Goal: Task Accomplishment & Management: Complete application form

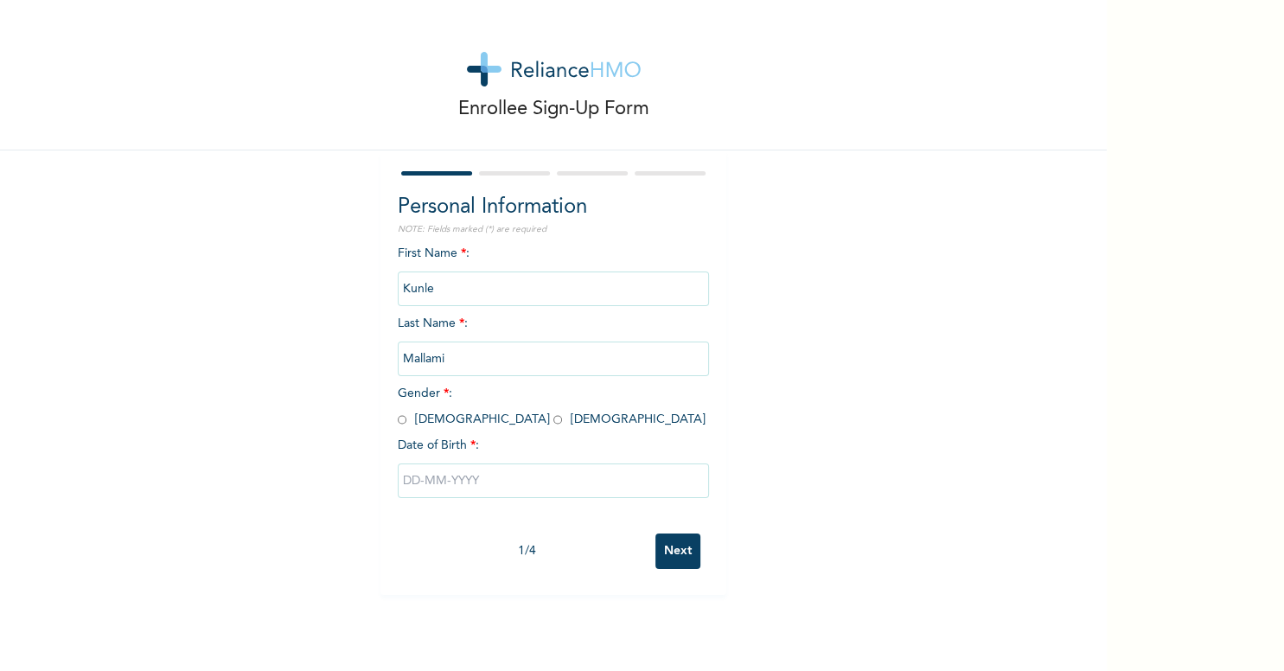
click at [403, 417] on input "radio" at bounding box center [402, 420] width 9 height 16
radio input "true"
click at [469, 486] on input "text" at bounding box center [553, 481] width 311 height 35
select select "8"
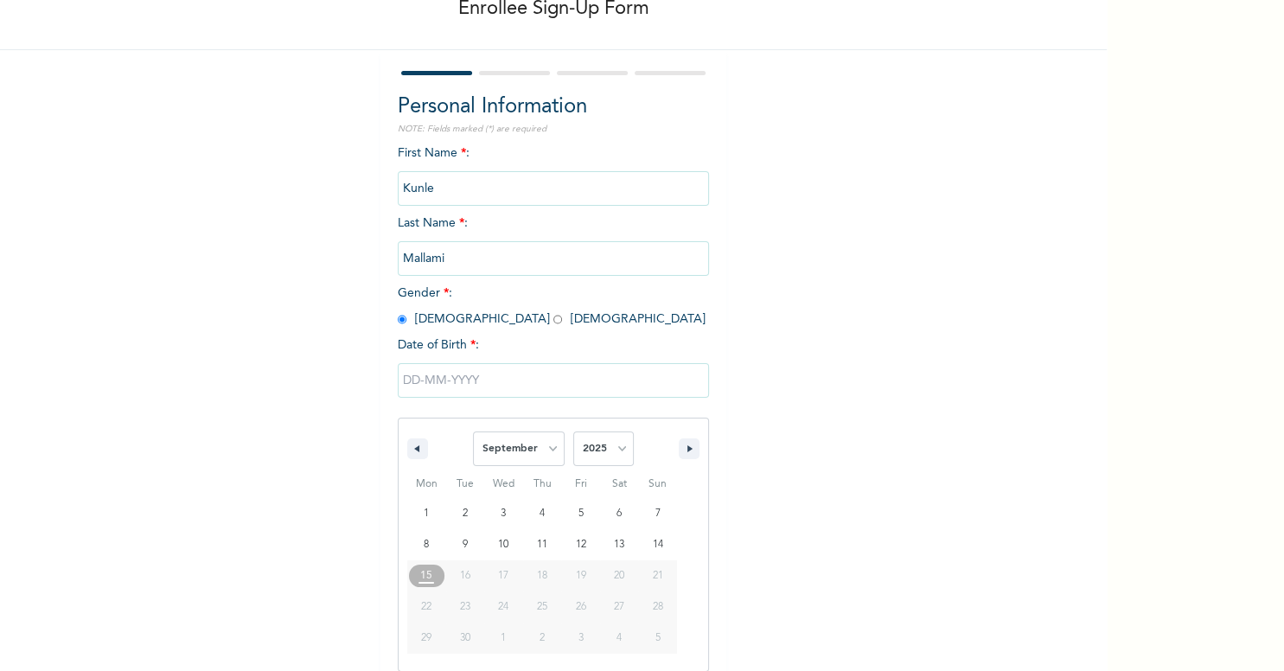
scroll to position [101, 0]
click at [573, 431] on select "2025 2024 2023 2022 2021 2020 2019 2018 2017 2016 2015 2014 2013 2012 2011 2010…" at bounding box center [603, 448] width 61 height 35
select select "1992"
click option "1992" at bounding box center [0, 0] width 0 height 0
click at [473, 431] on select "January February March April May June July August September October November De…" at bounding box center [519, 448] width 92 height 35
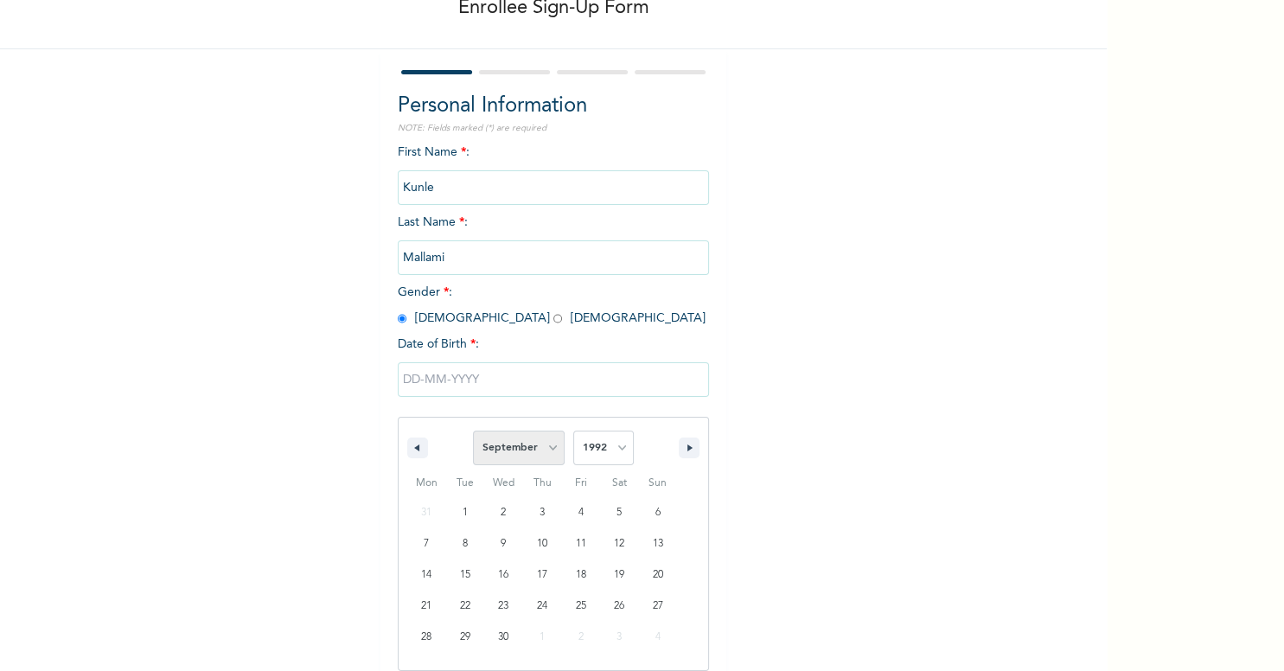
select select "9"
click option "October" at bounding box center [0, 0] width 0 height 0
type input "10/05/1992"
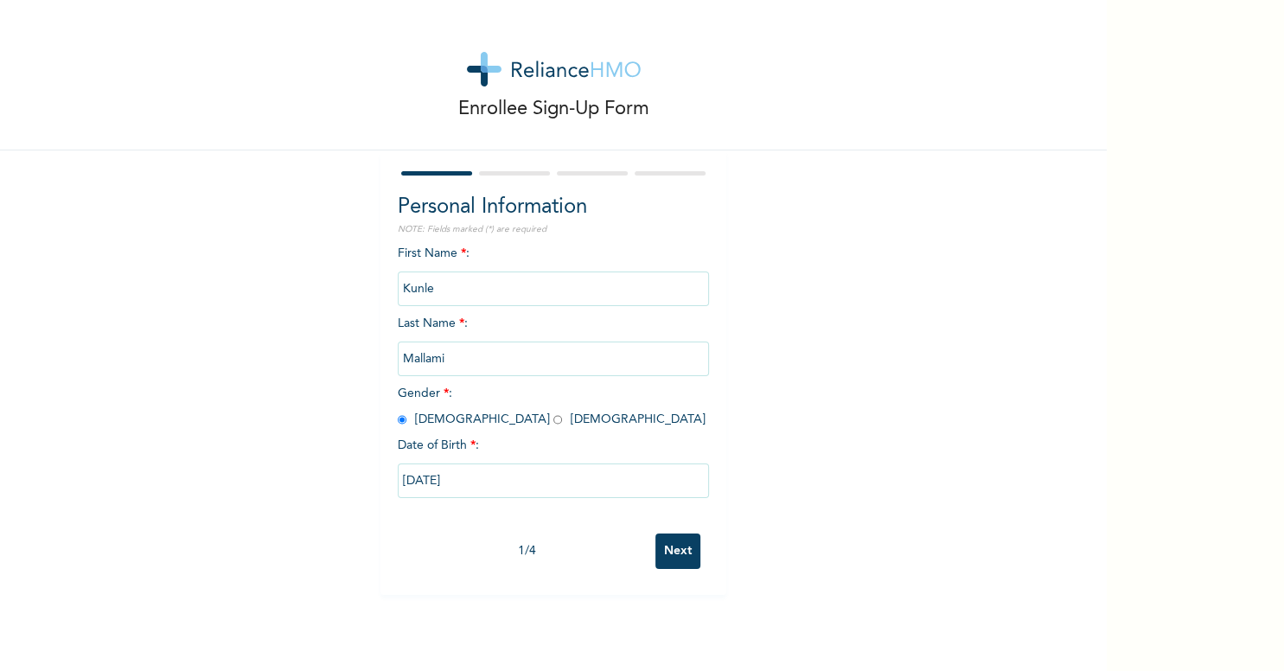
scroll to position [0, 0]
click at [667, 551] on input "Next" at bounding box center [678, 551] width 45 height 35
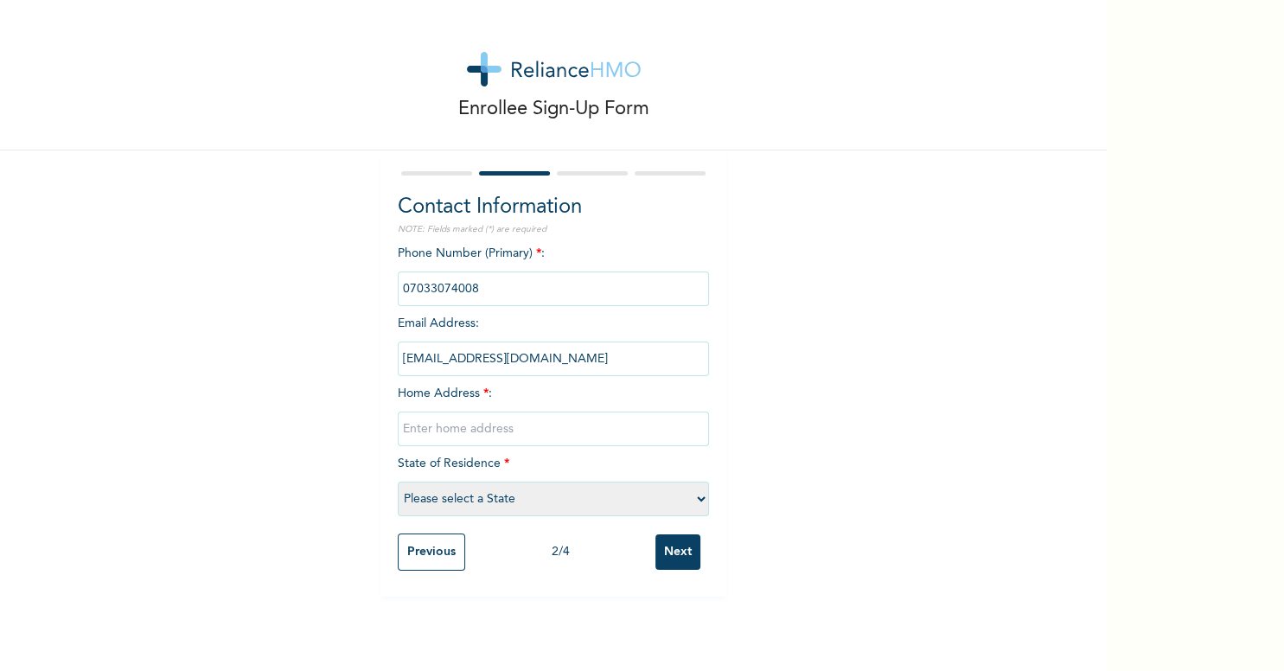
click at [479, 438] on input "text" at bounding box center [553, 429] width 311 height 35
type input "1 Dagunro Close, off-Ogudu, Ojota"
click at [514, 517] on div "Phone Number (Primary) * : Email Address : kunle.mallami@pci.gov.ng Home Addres…" at bounding box center [553, 385] width 311 height 280
click at [398, 482] on select "Please select a State Abia Abuja (FCT) Adamawa Akwa Ibom Anambra Bauchi Bayelsa…" at bounding box center [553, 499] width 311 height 35
select select "25"
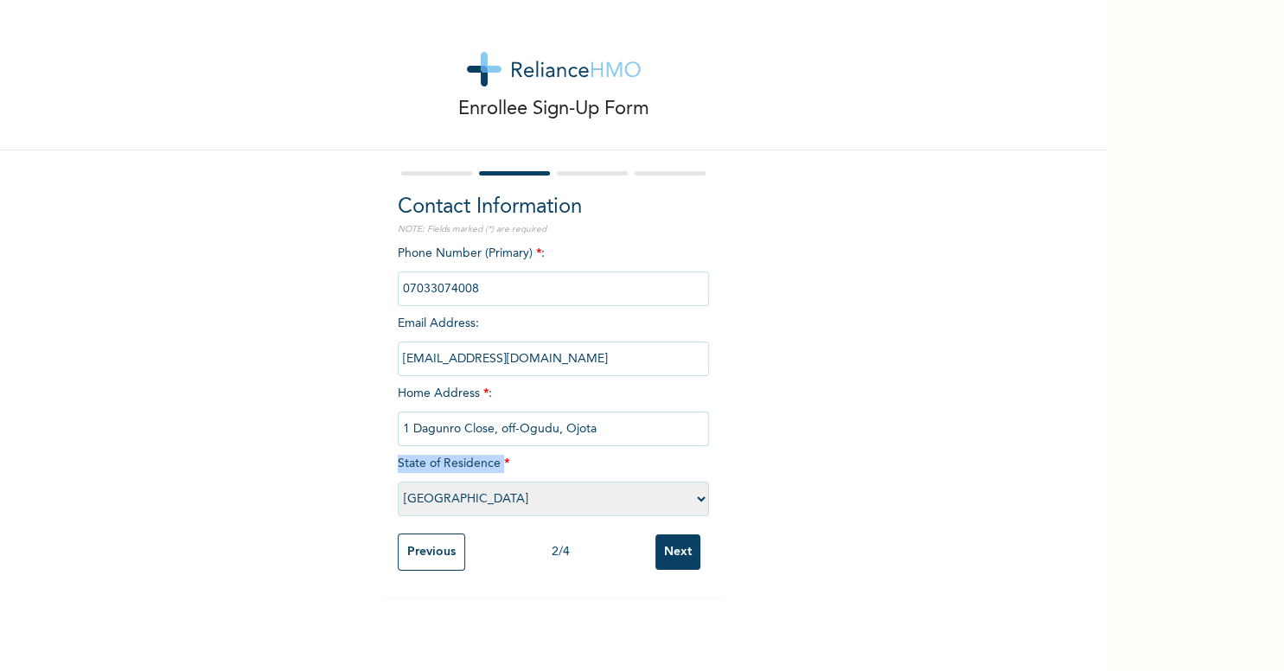
click option "Lagos" at bounding box center [0, 0] width 0 height 0
click at [691, 554] on input "Next" at bounding box center [678, 551] width 45 height 35
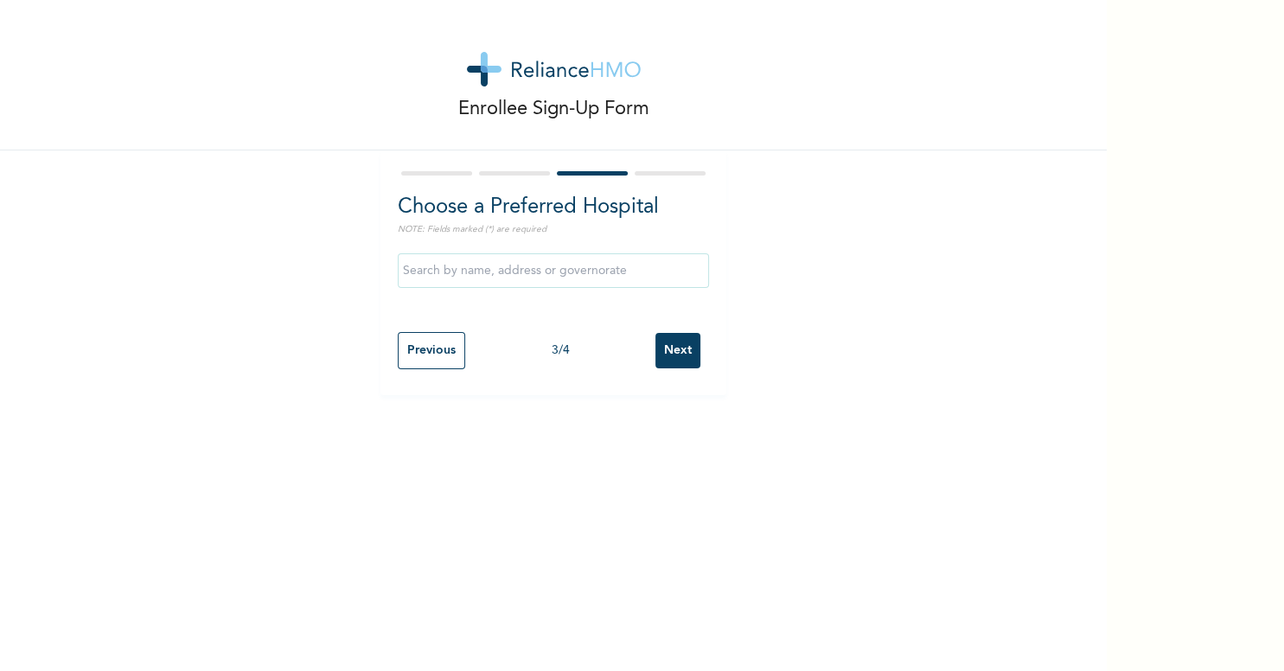
click at [479, 265] on input "text" at bounding box center [553, 270] width 311 height 35
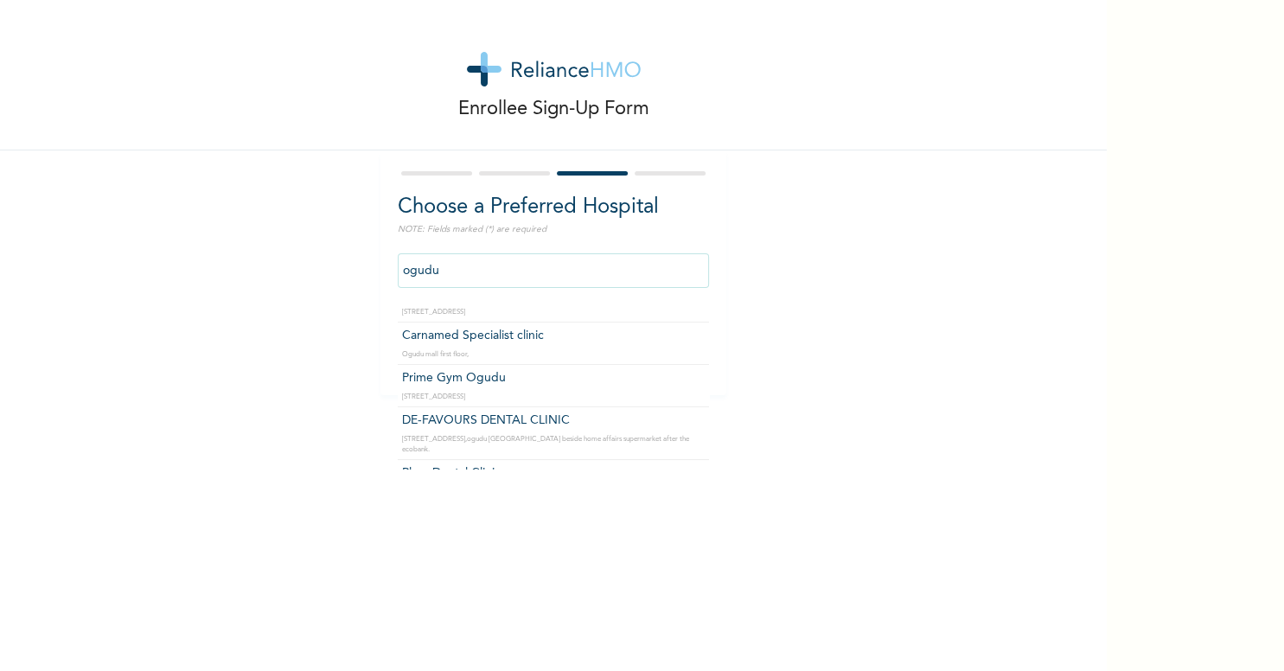
scroll to position [191, 0]
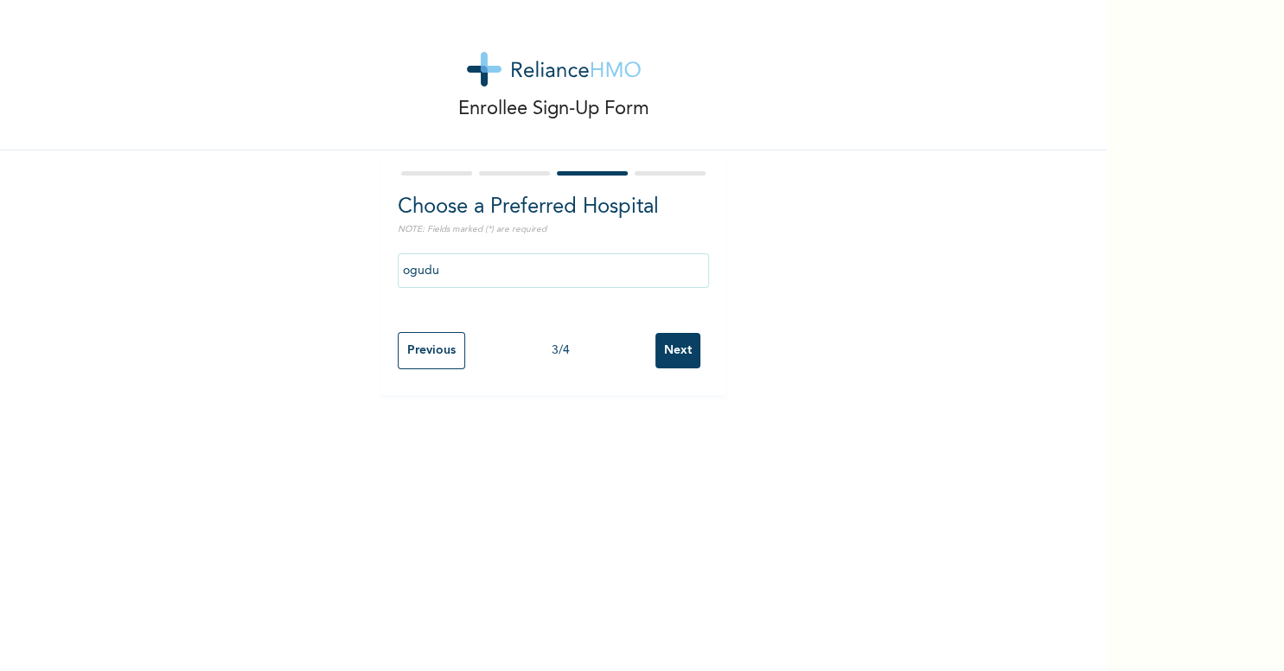
type input "Ameso Specialist Hospital"
click at [685, 357] on input "Next" at bounding box center [678, 350] width 45 height 35
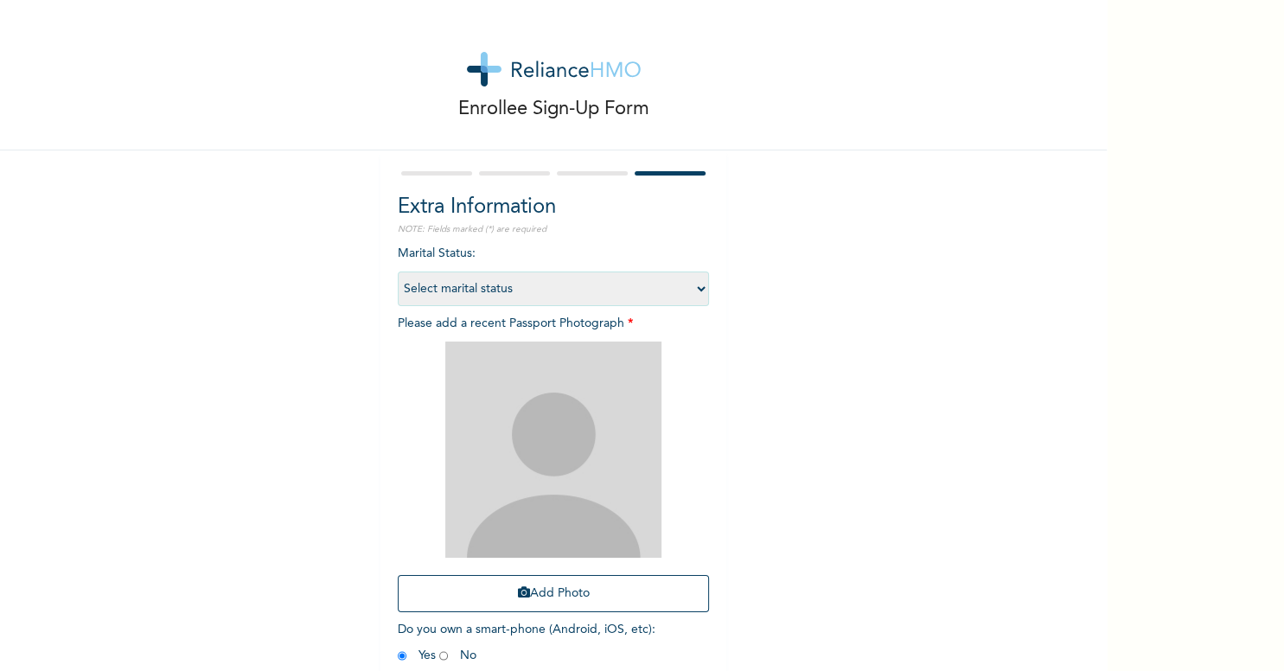
click at [398, 272] on select "Select marital status Single Married Divorced Widow/Widower" at bounding box center [553, 289] width 311 height 35
select select "2"
click option "Married" at bounding box center [0, 0] width 0 height 0
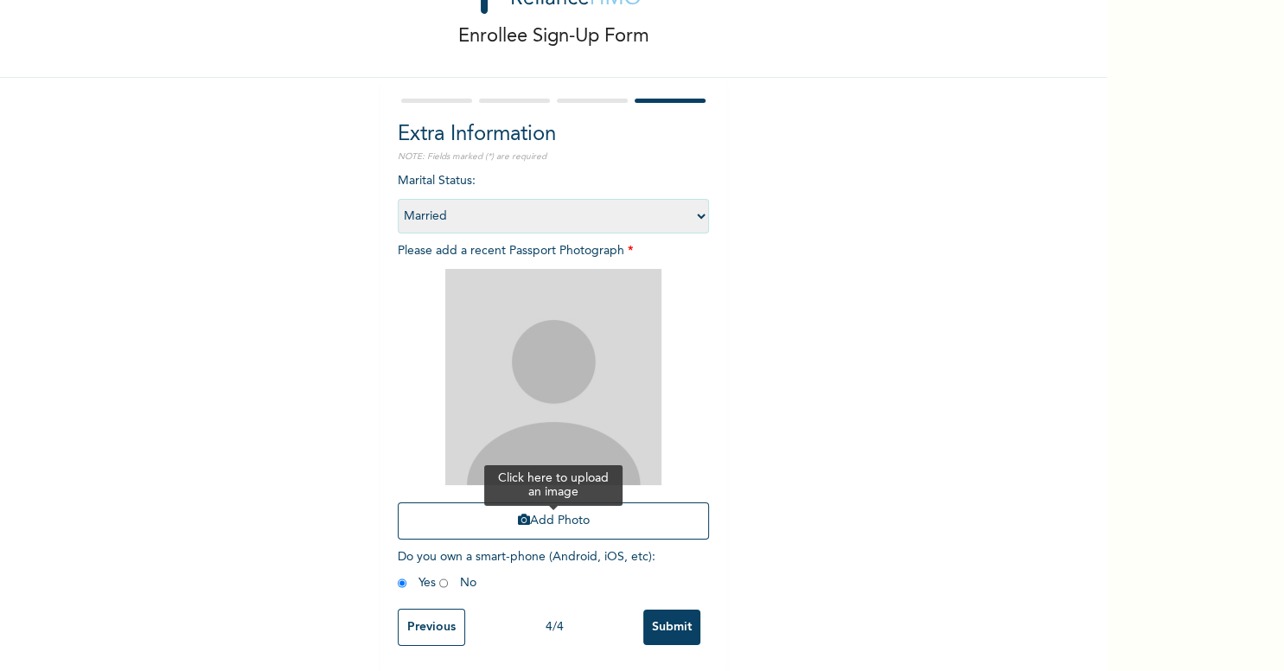
click at [556, 511] on button "Add Photo" at bounding box center [553, 520] width 311 height 37
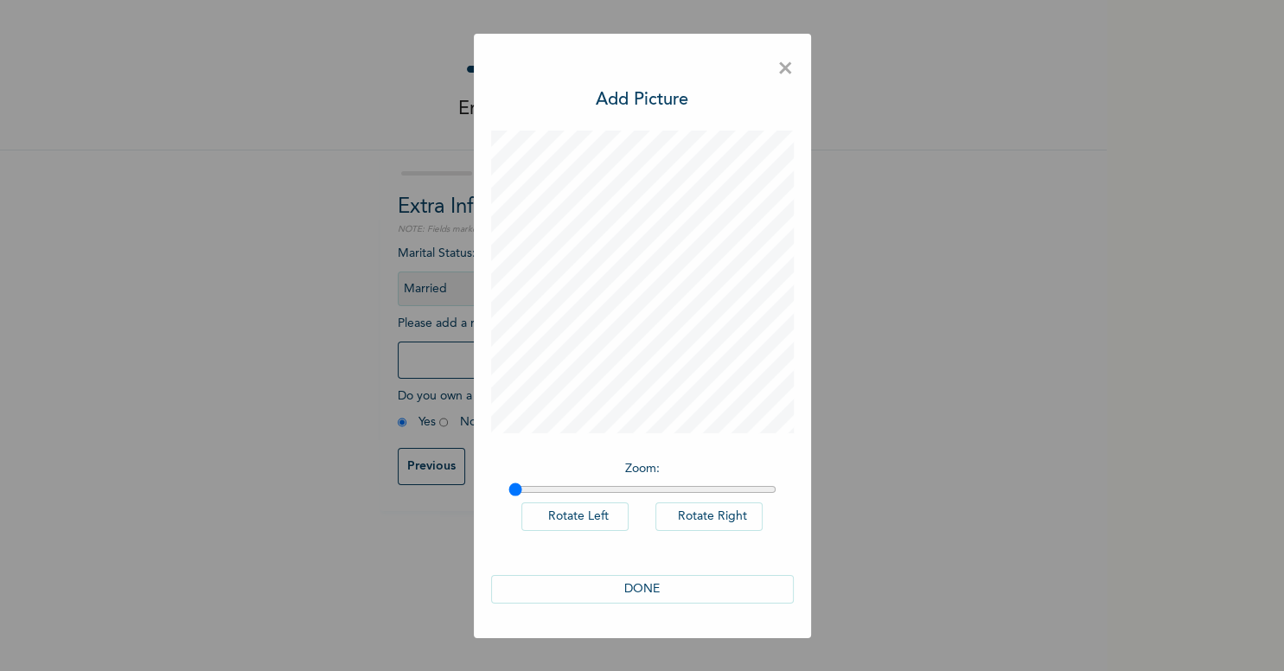
click at [660, 593] on button "DONE" at bounding box center [642, 589] width 303 height 29
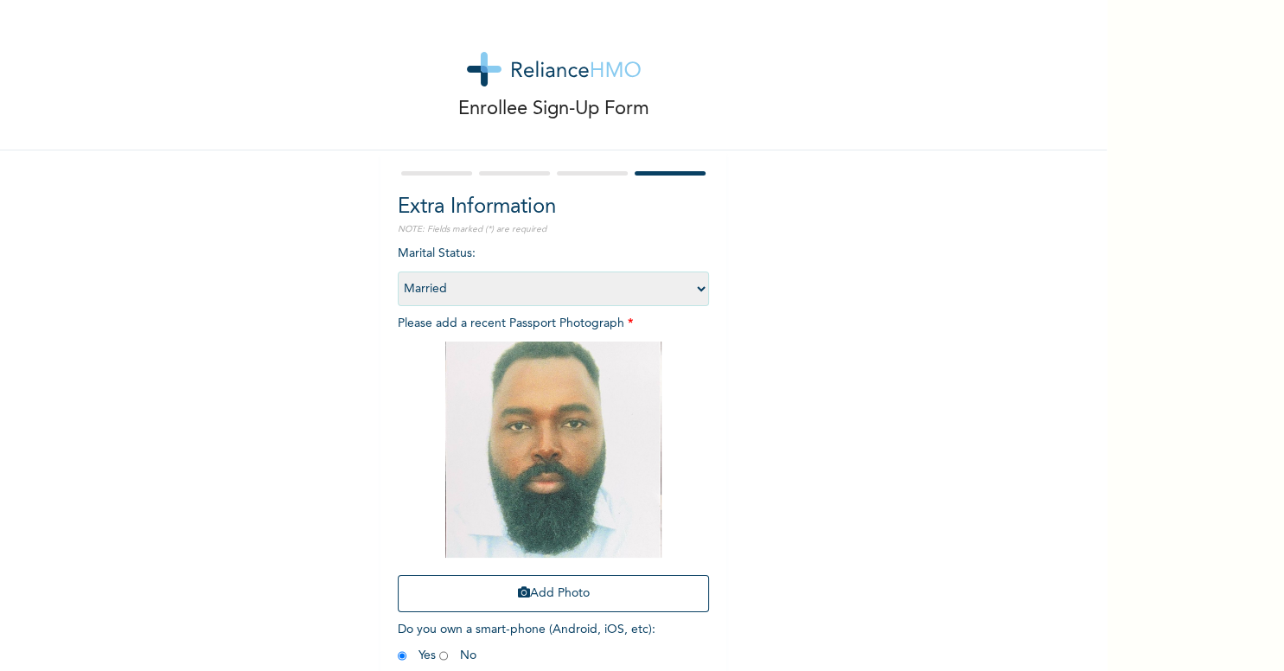
scroll to position [73, 0]
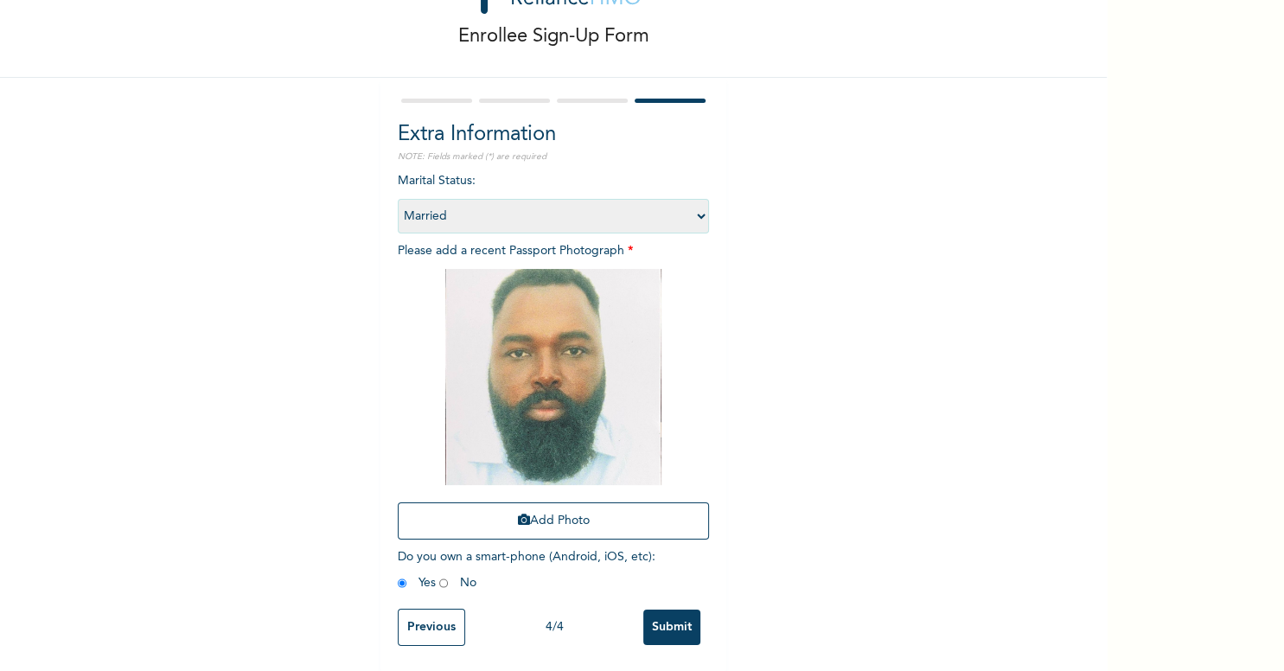
click at [678, 628] on input "Submit" at bounding box center [671, 627] width 57 height 35
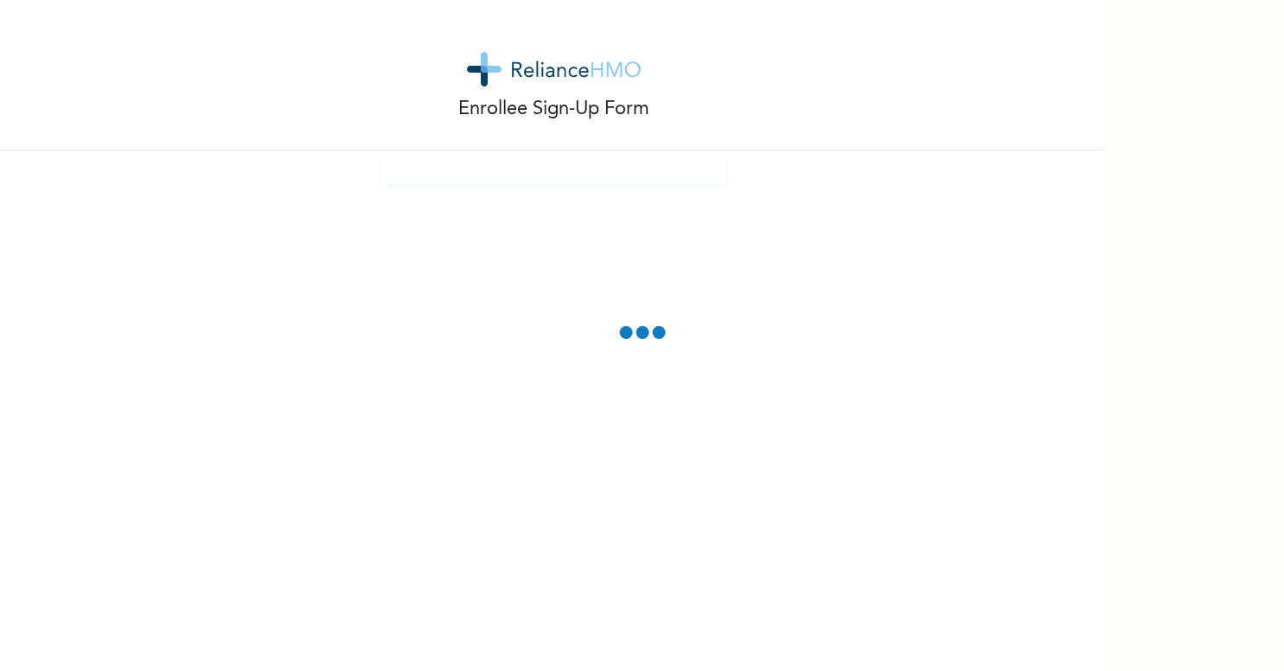
scroll to position [0, 0]
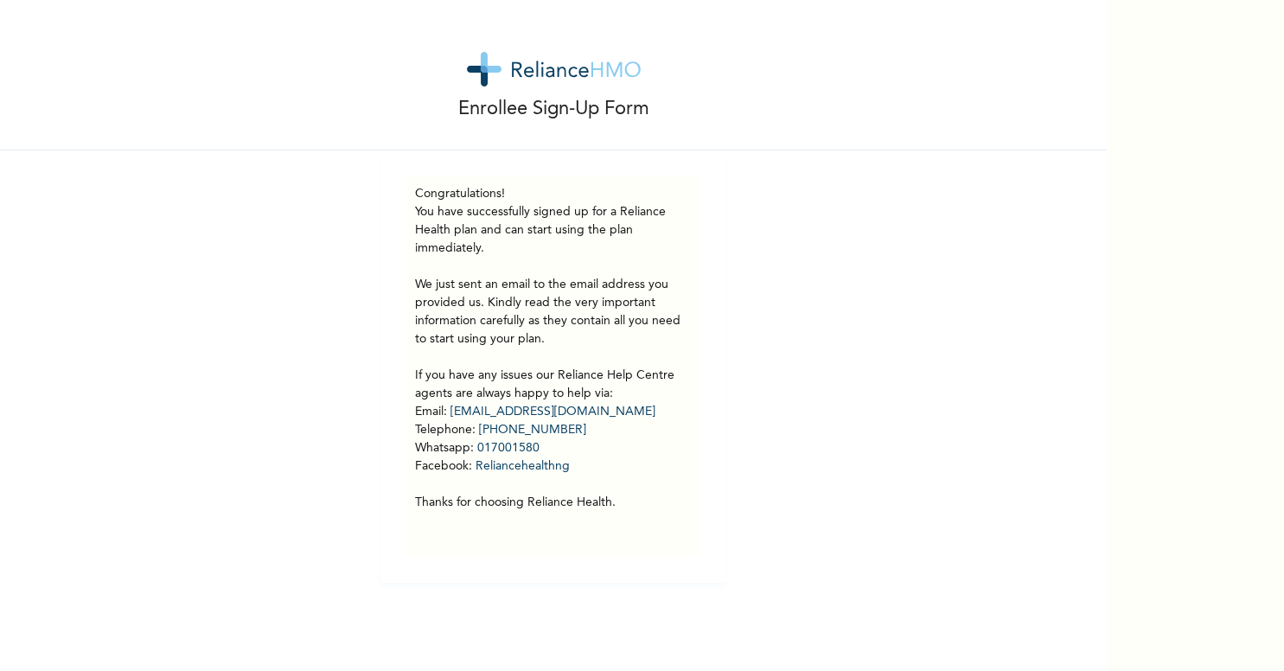
click at [546, 77] on img at bounding box center [554, 69] width 174 height 35
click at [543, 74] on img at bounding box center [554, 69] width 174 height 35
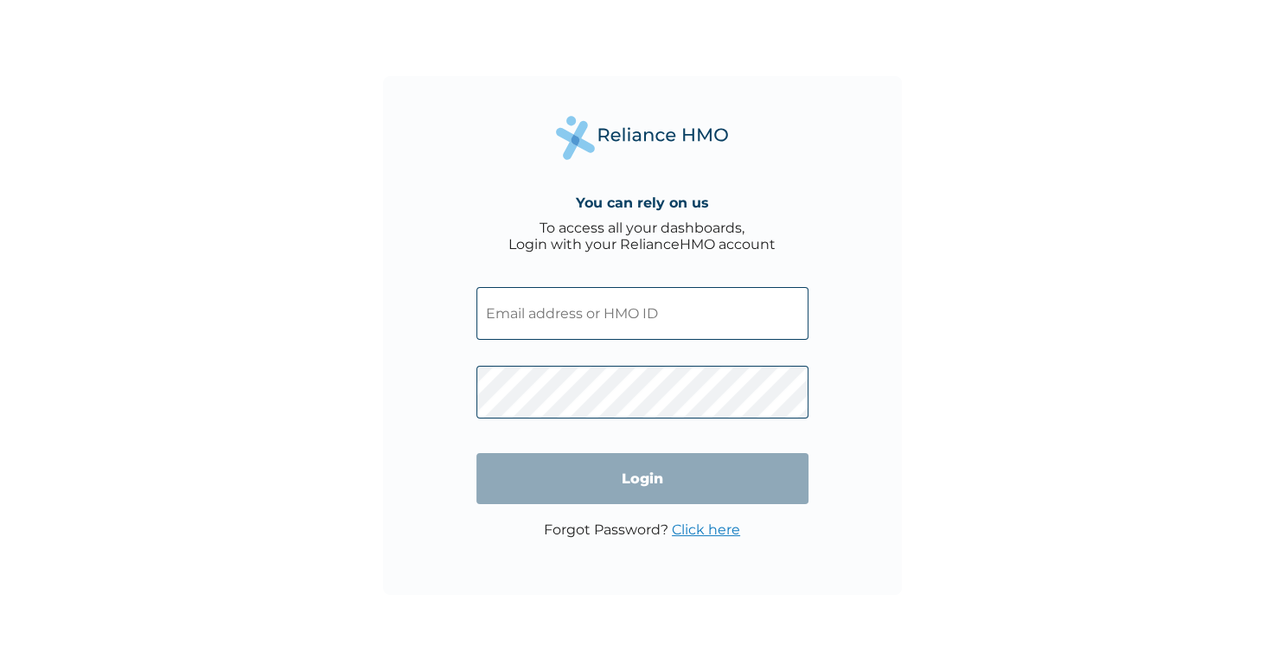
click at [560, 330] on input "text" at bounding box center [642, 313] width 332 height 53
paste input "PIG/10044/A"
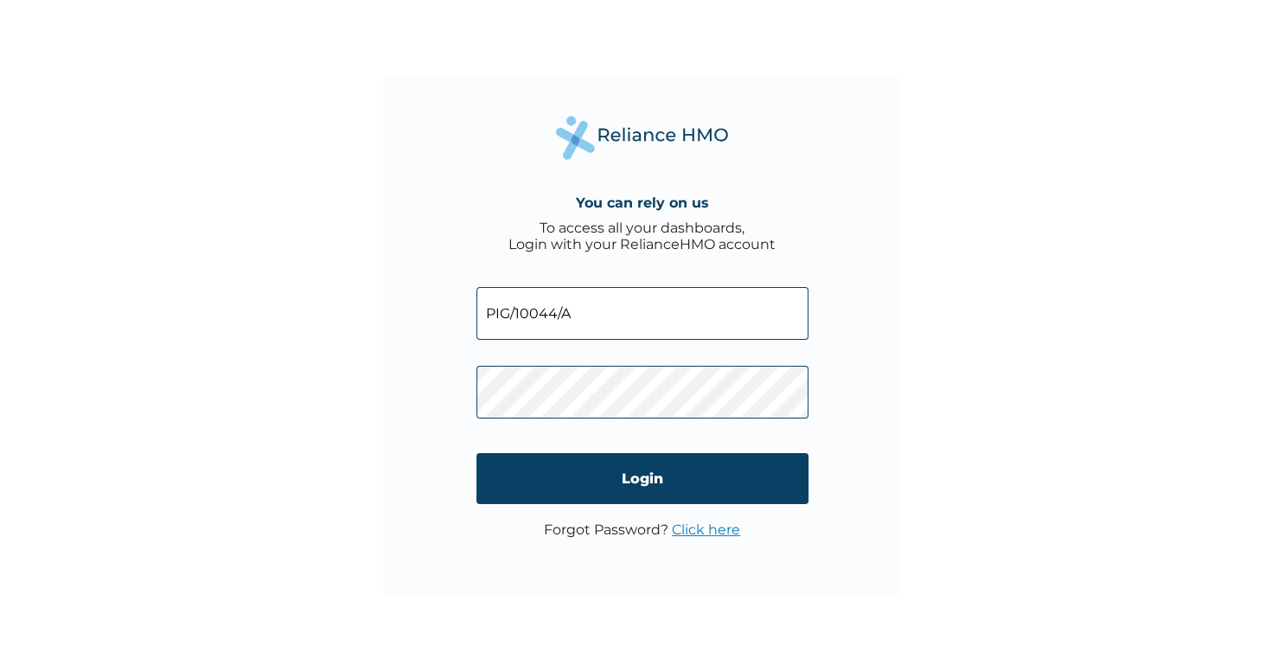
type input "PIG/10044/A"
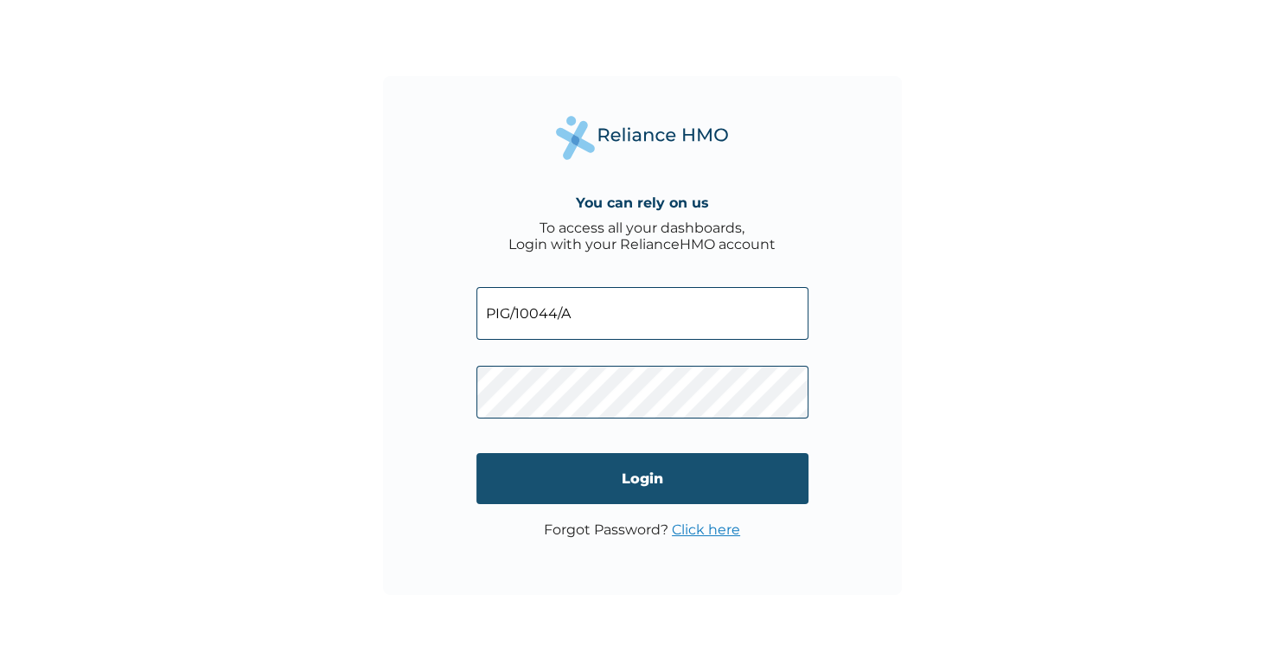
click at [666, 475] on input "Login" at bounding box center [642, 478] width 332 height 51
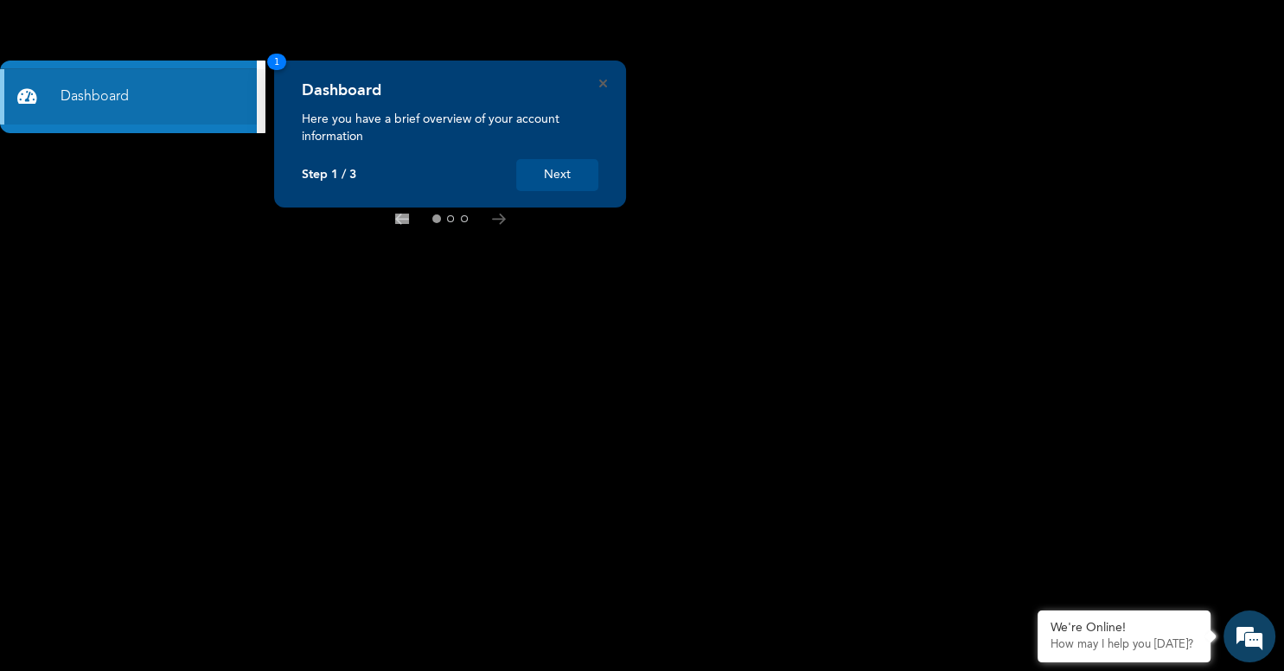
click at [570, 178] on button "Next" at bounding box center [557, 175] width 82 height 32
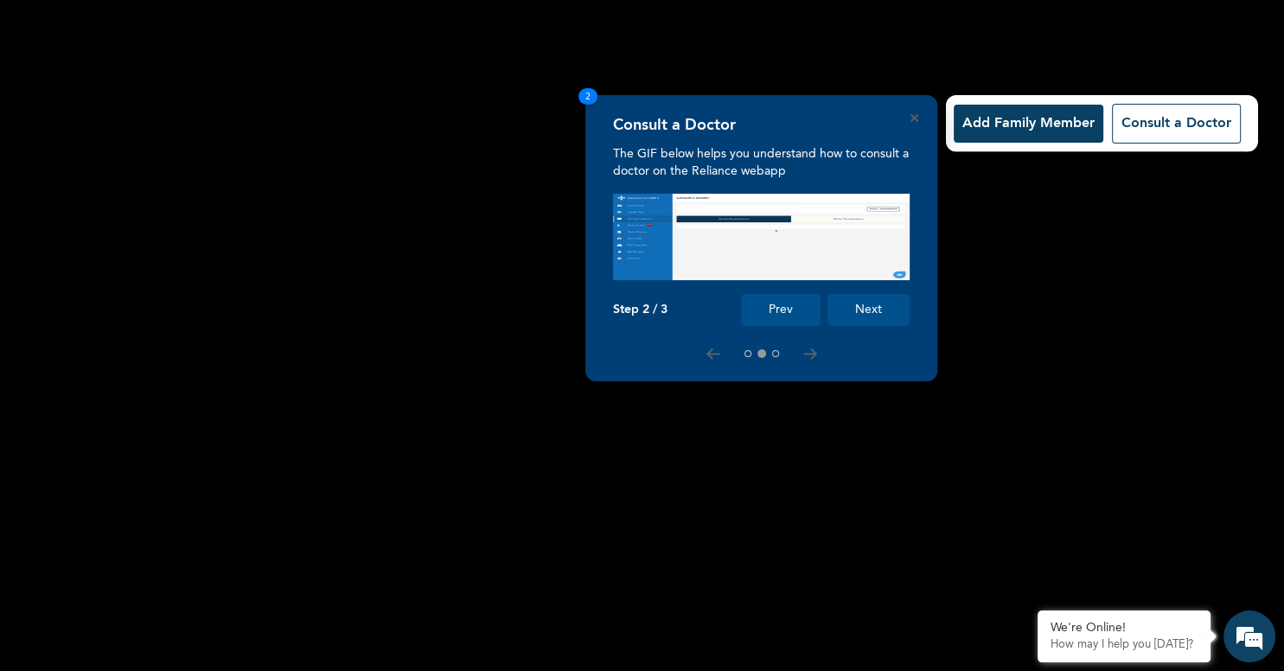
click at [874, 311] on button "Next" at bounding box center [869, 310] width 82 height 32
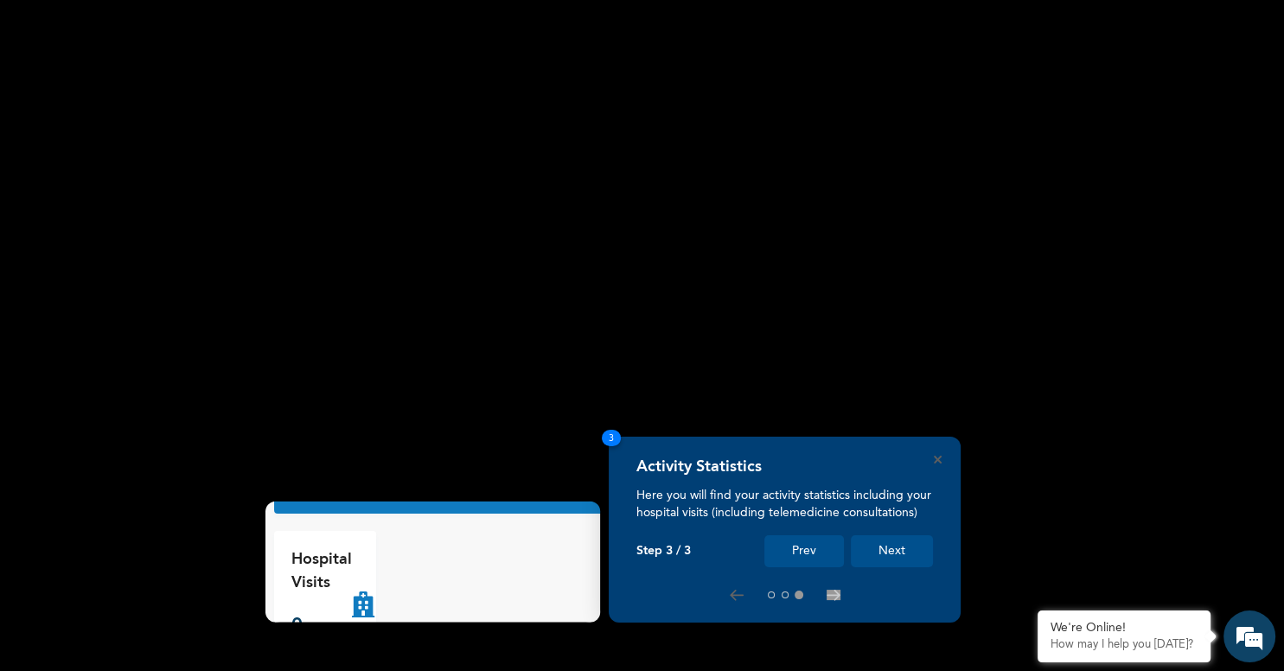
click at [899, 545] on button "Next" at bounding box center [892, 551] width 82 height 32
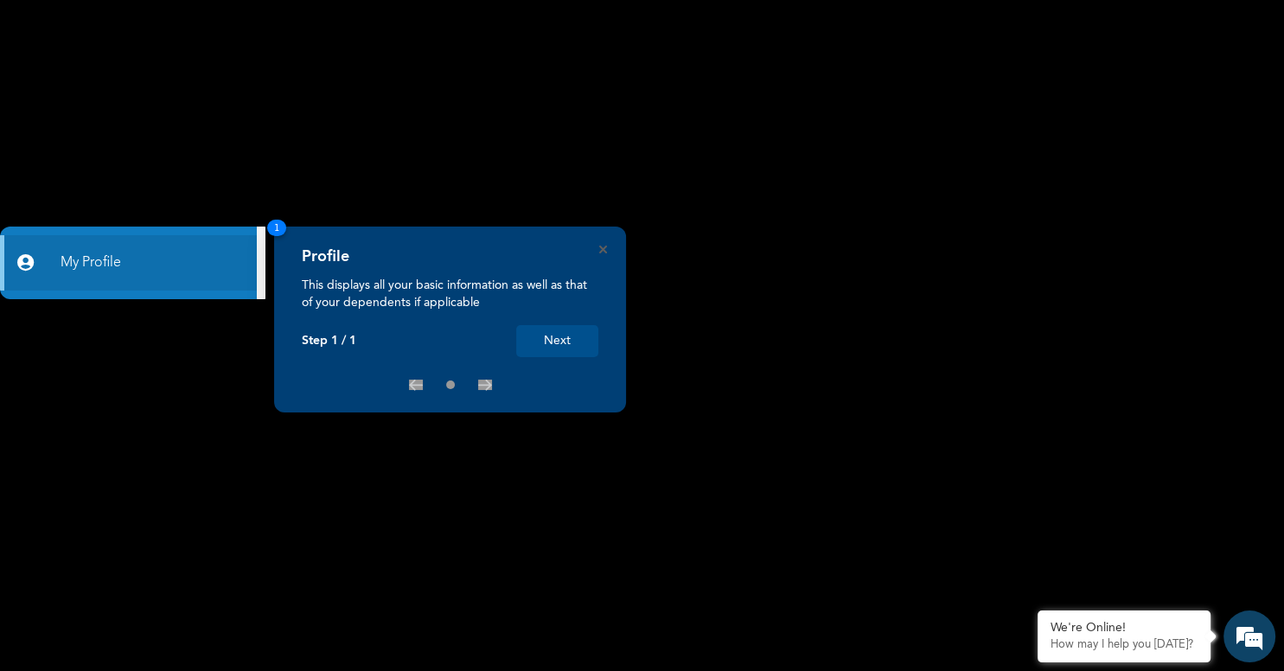
click at [567, 341] on button "Next" at bounding box center [557, 341] width 82 height 32
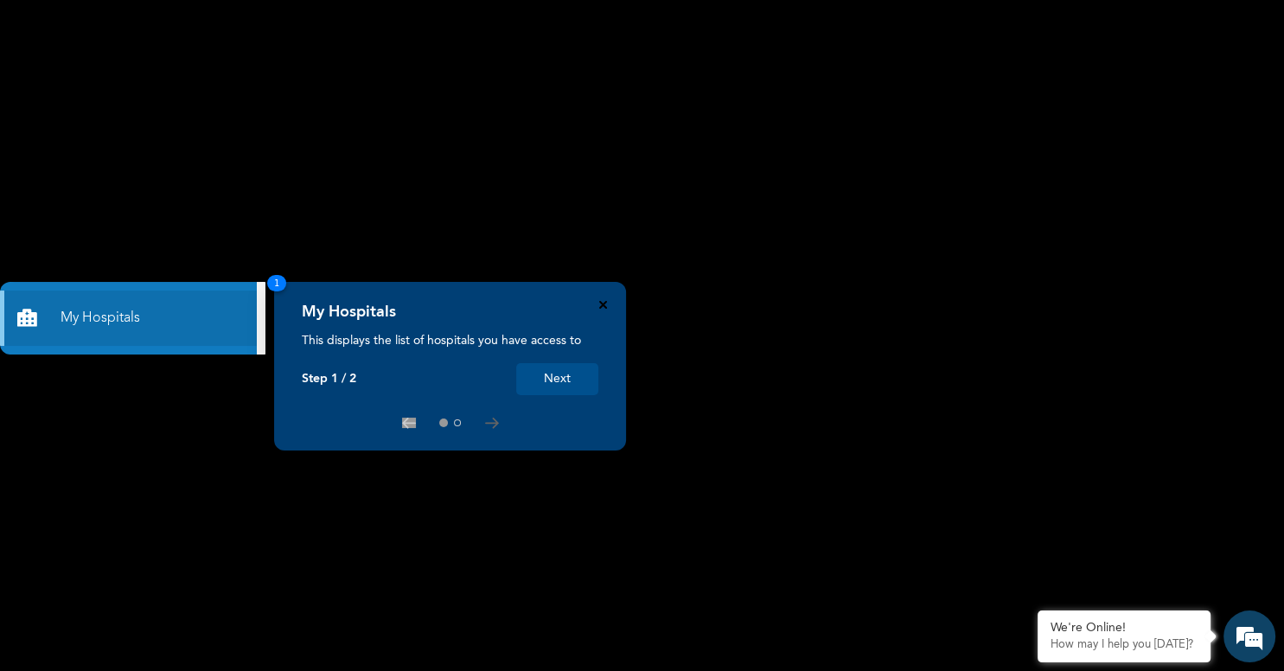
click at [600, 309] on icon "Close" at bounding box center [603, 305] width 8 height 8
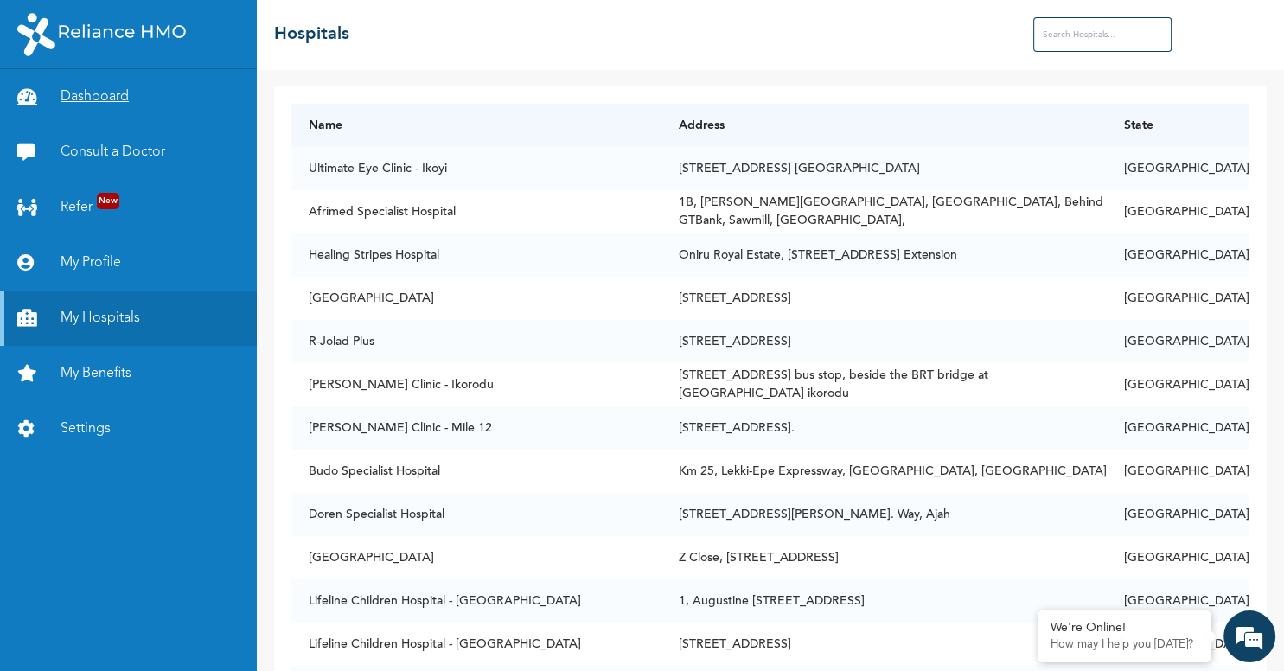
click at [117, 93] on link "Dashboard" at bounding box center [128, 96] width 257 height 55
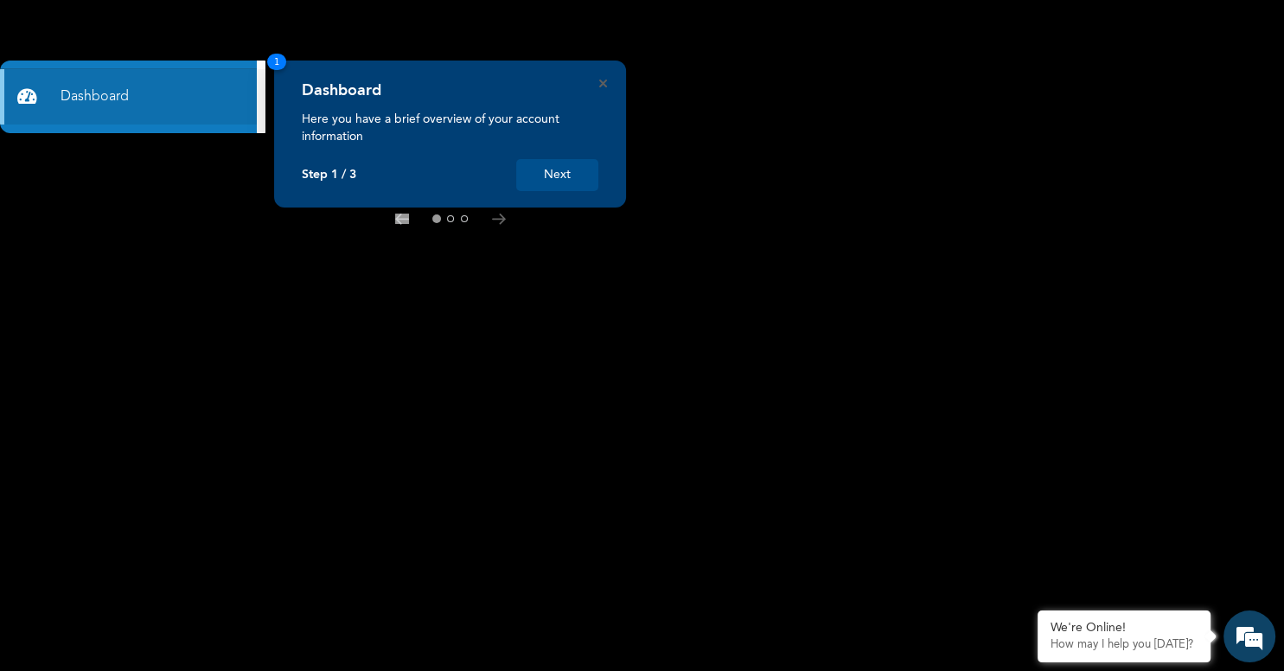
click at [608, 78] on div "Dashboard Here you have a brief overview of your account information Step 1 / 3…" at bounding box center [450, 134] width 352 height 147
click at [605, 81] on icon "Close" at bounding box center [603, 84] width 8 height 8
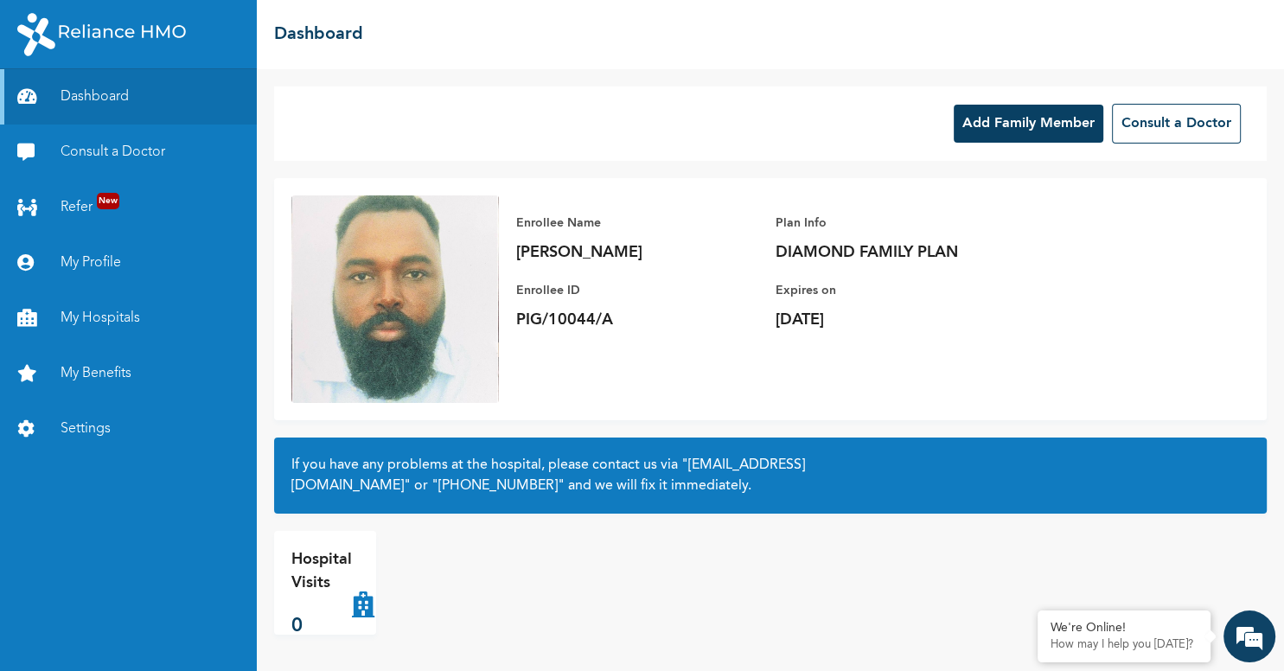
click at [1030, 123] on button "Add Family Member" at bounding box center [1029, 124] width 150 height 38
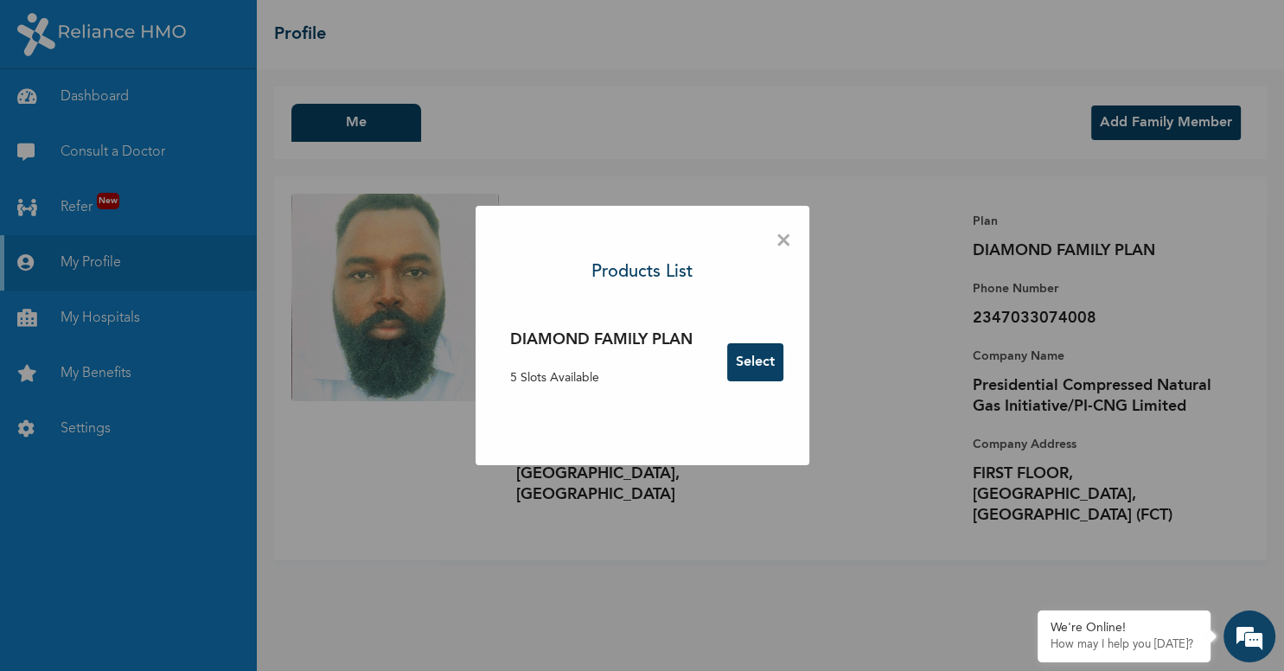
click at [756, 359] on button "Select" at bounding box center [755, 362] width 56 height 38
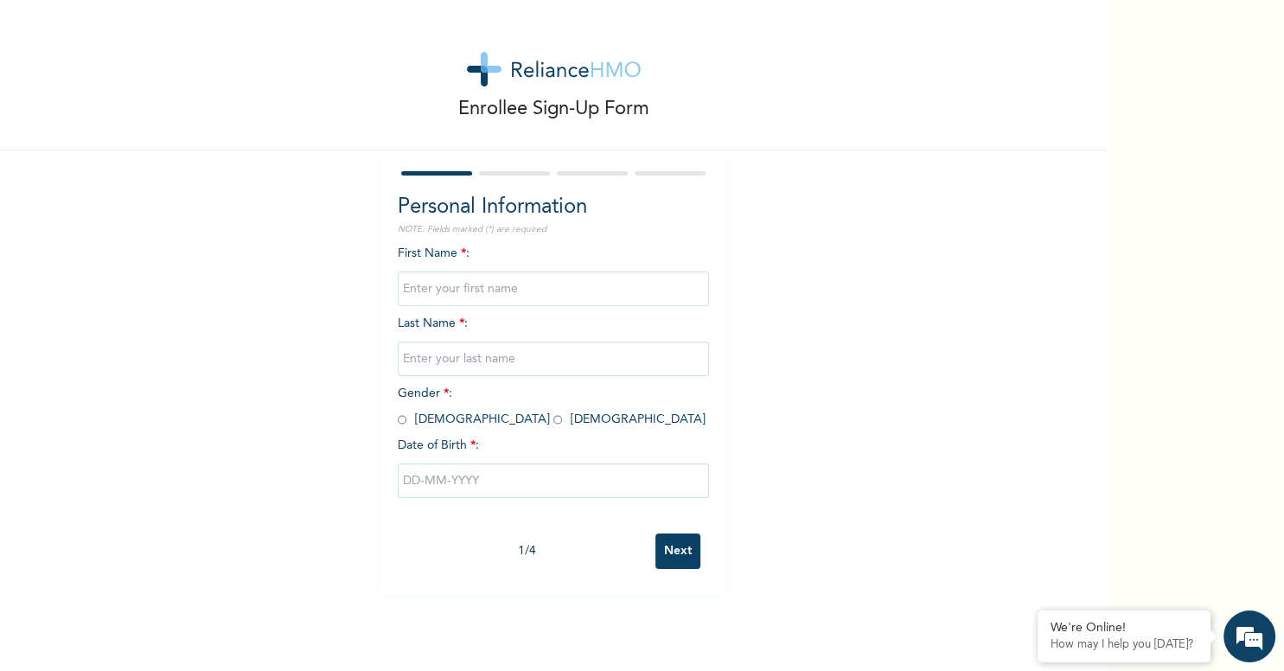
click at [453, 292] on input "text" at bounding box center [553, 289] width 311 height 35
click at [498, 287] on input "[PERSON_NAME]" at bounding box center [553, 289] width 311 height 35
type input "Ramotallahi"
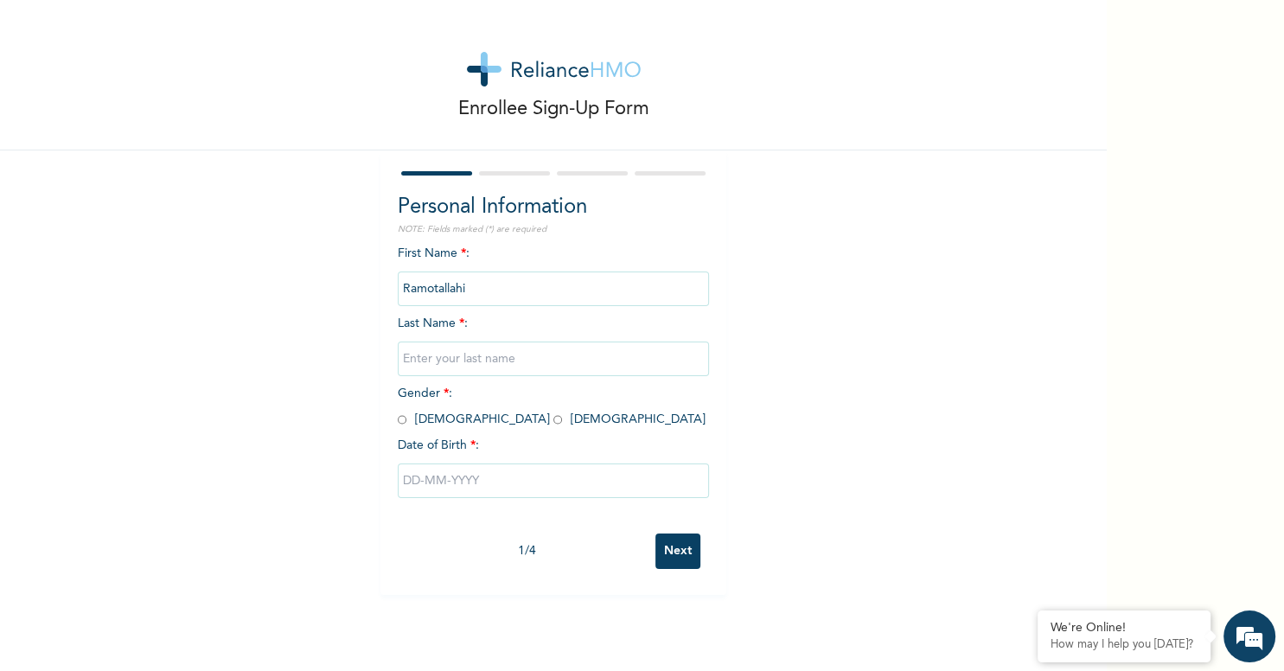
click at [486, 355] on input "text" at bounding box center [553, 359] width 311 height 35
paste input "Adigun"
type input "Adigun"
click at [404, 420] on input "radio" at bounding box center [402, 420] width 9 height 16
radio input "true"
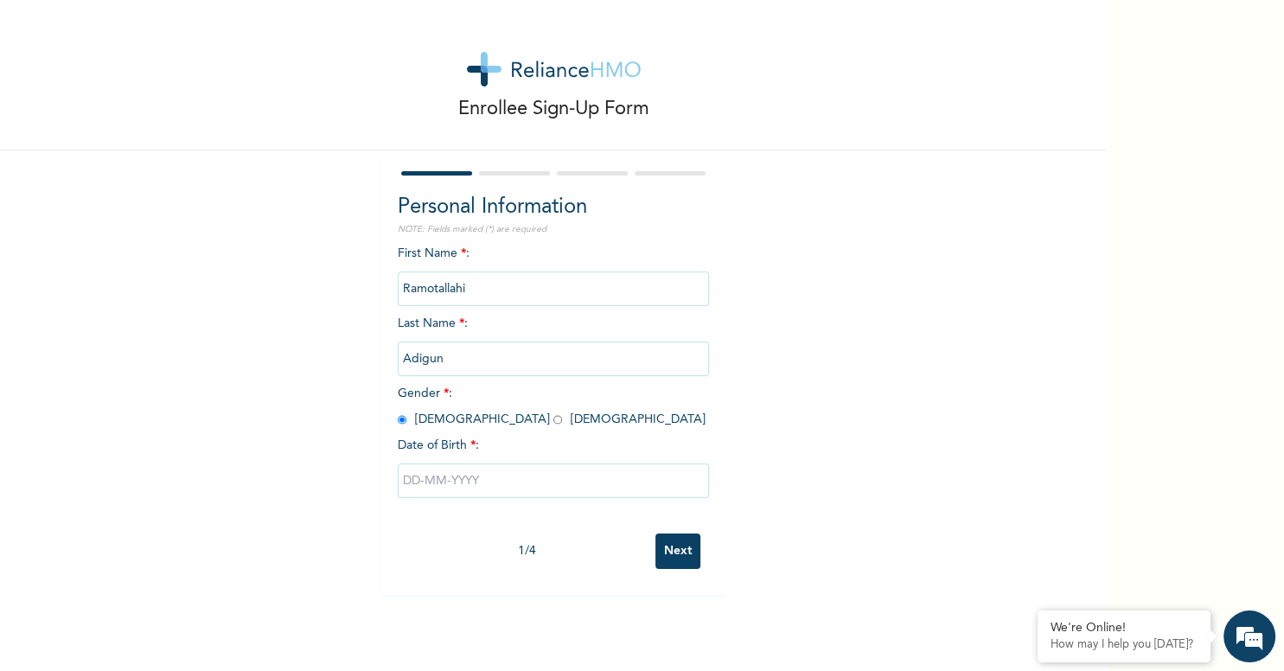
click at [455, 487] on input "text" at bounding box center [553, 481] width 311 height 35
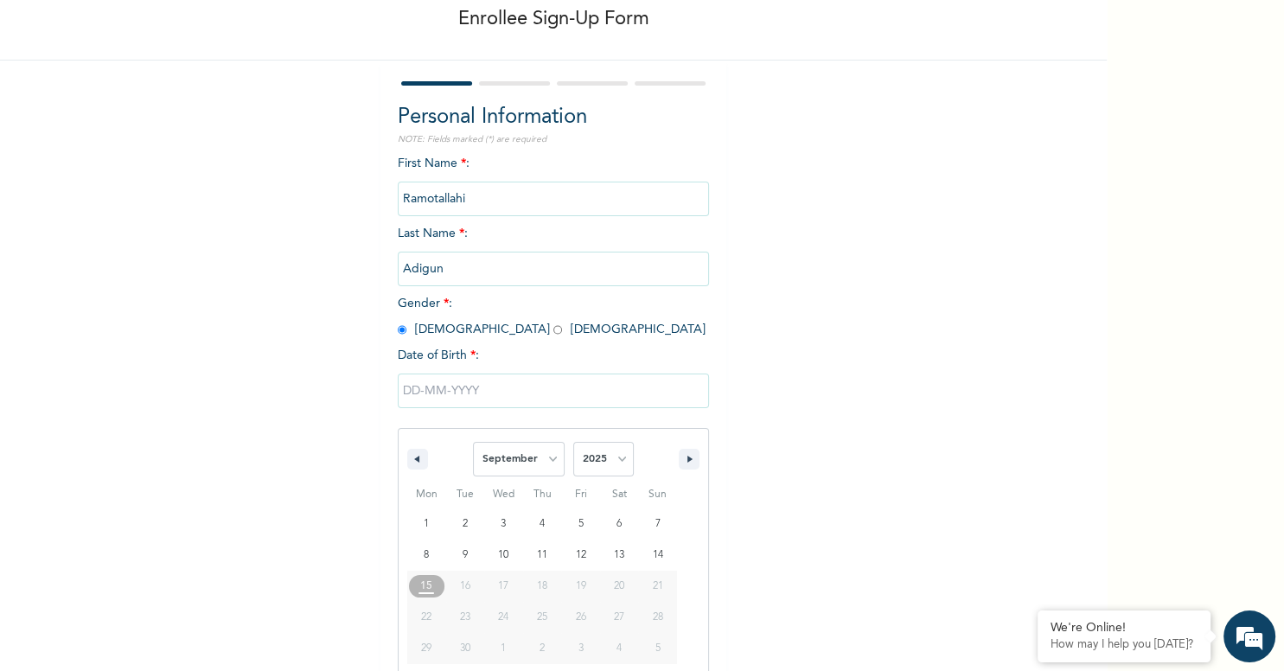
scroll to position [101, 0]
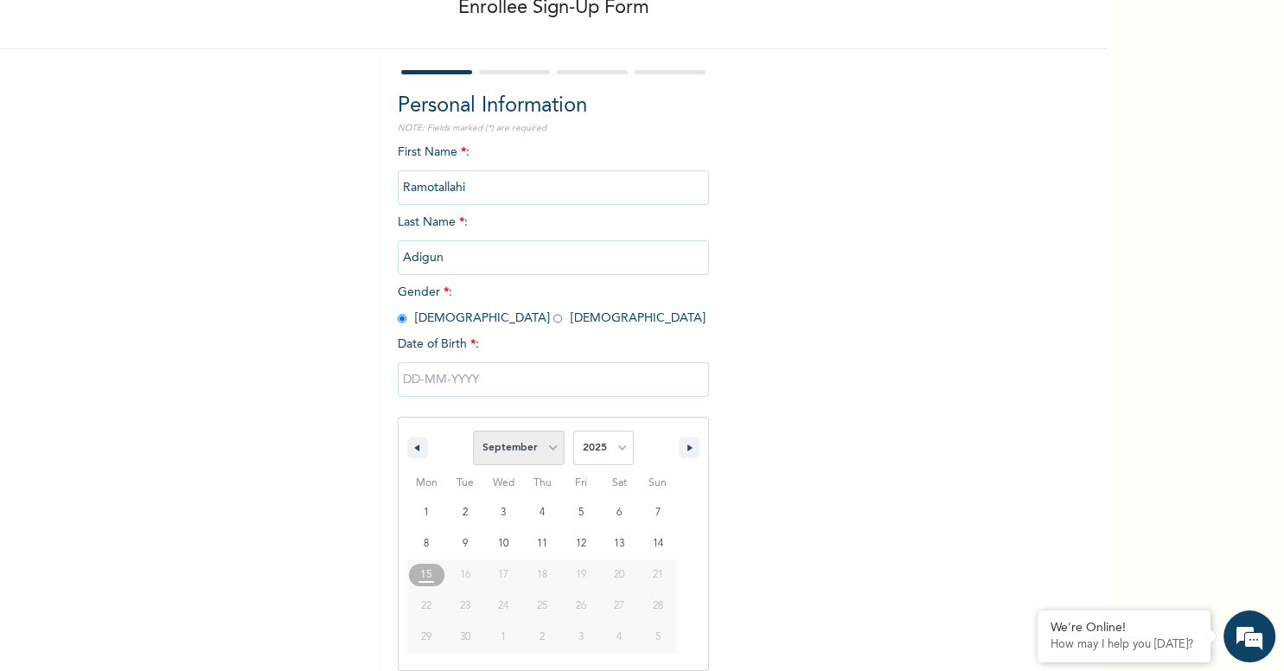
click at [473, 431] on select "January February March April May June July August September October November De…" at bounding box center [519, 448] width 92 height 35
click option "October" at bounding box center [0, 0] width 0 height 0
select select "8"
click at [573, 431] on select "2025 2024 2023 2022 2021 2020 2019 2018 2017 2016 2015 2014 2013 2012 2011 2010…" at bounding box center [603, 448] width 61 height 35
select select "1992"
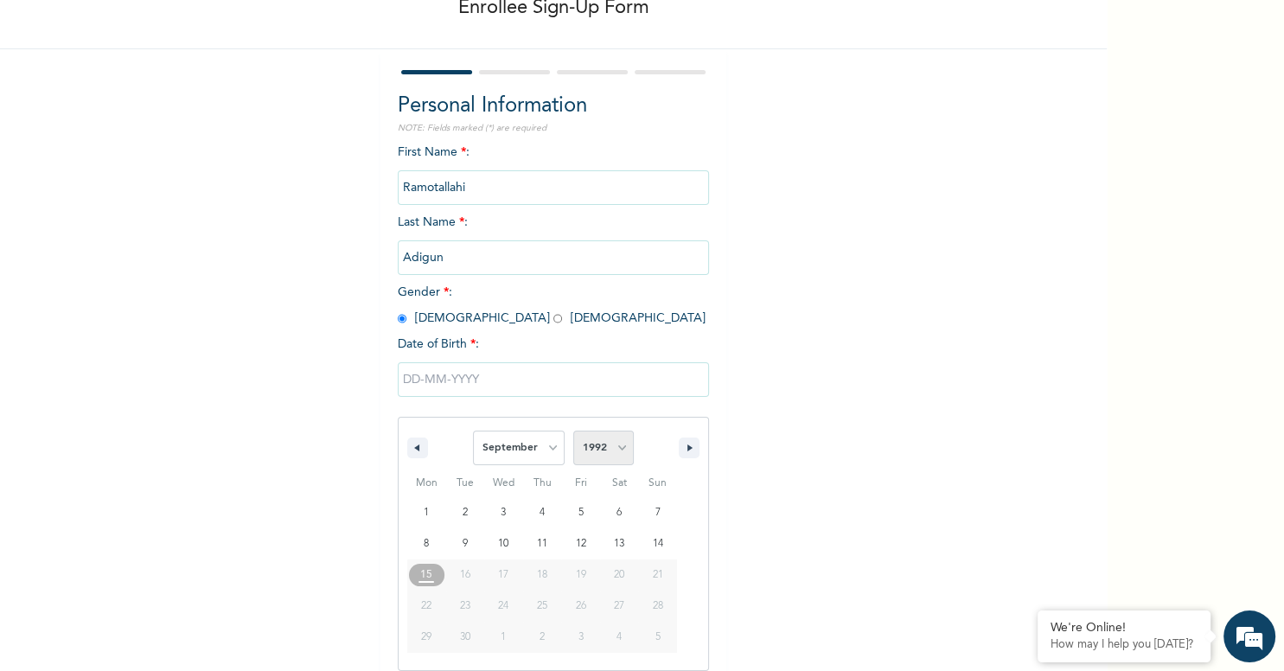
click option "1992" at bounding box center [0, 0] width 0 height 0
click at [473, 431] on select "January February March April May June July August September October November De…" at bounding box center [519, 448] width 92 height 35
click option "October" at bounding box center [0, 0] width 0 height 0
click at [473, 431] on select "January February March April May June July August September October November De…" at bounding box center [519, 448] width 92 height 35
select select "7"
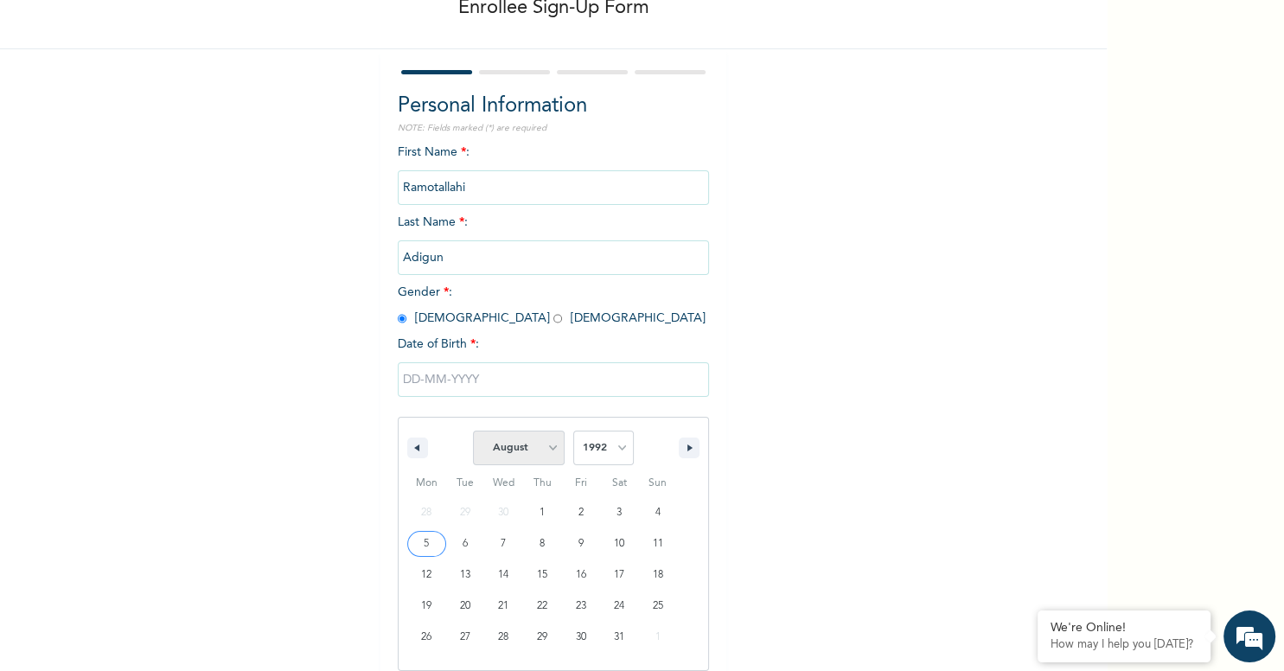
click option "August" at bounding box center [0, 0] width 0 height 0
click at [573, 431] on select "2025 2024 2023 2022 2021 2020 2019 2018 2017 2016 2015 2014 2013 2012 2011 2010…" at bounding box center [603, 448] width 61 height 35
select select "1995"
click option "1995" at bounding box center [0, 0] width 0 height 0
click at [533, 381] on input "text" at bounding box center [553, 379] width 311 height 35
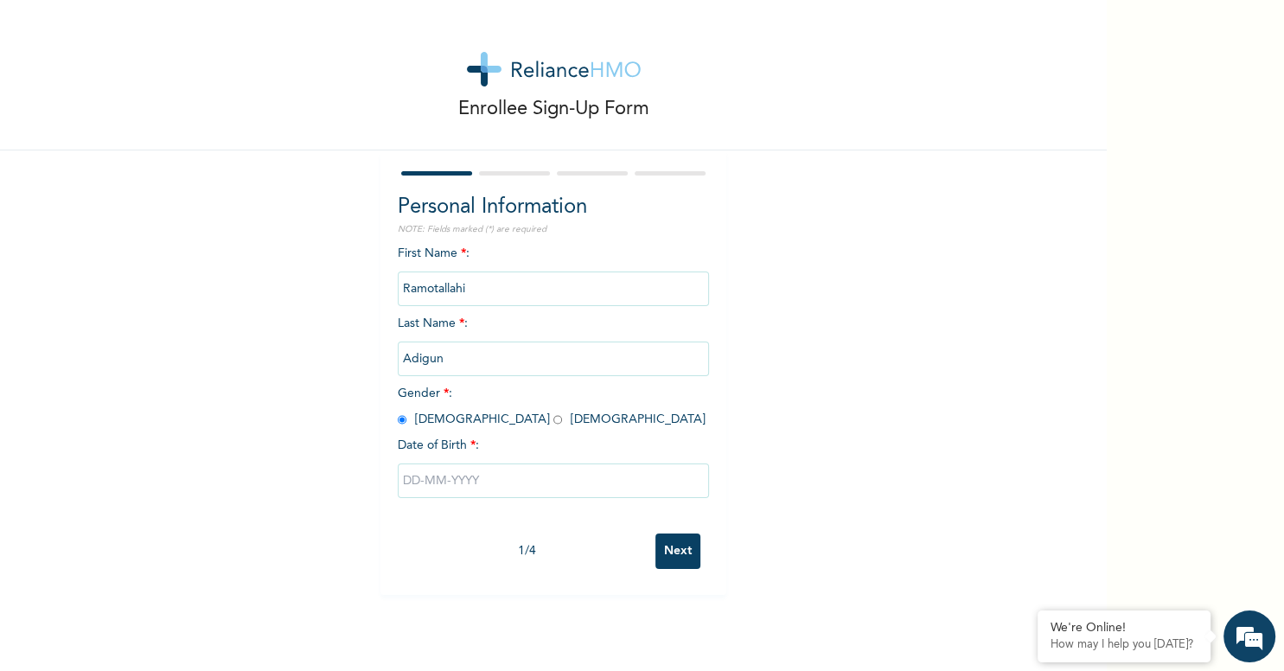
scroll to position [0, 0]
click at [458, 475] on input "text" at bounding box center [553, 481] width 311 height 35
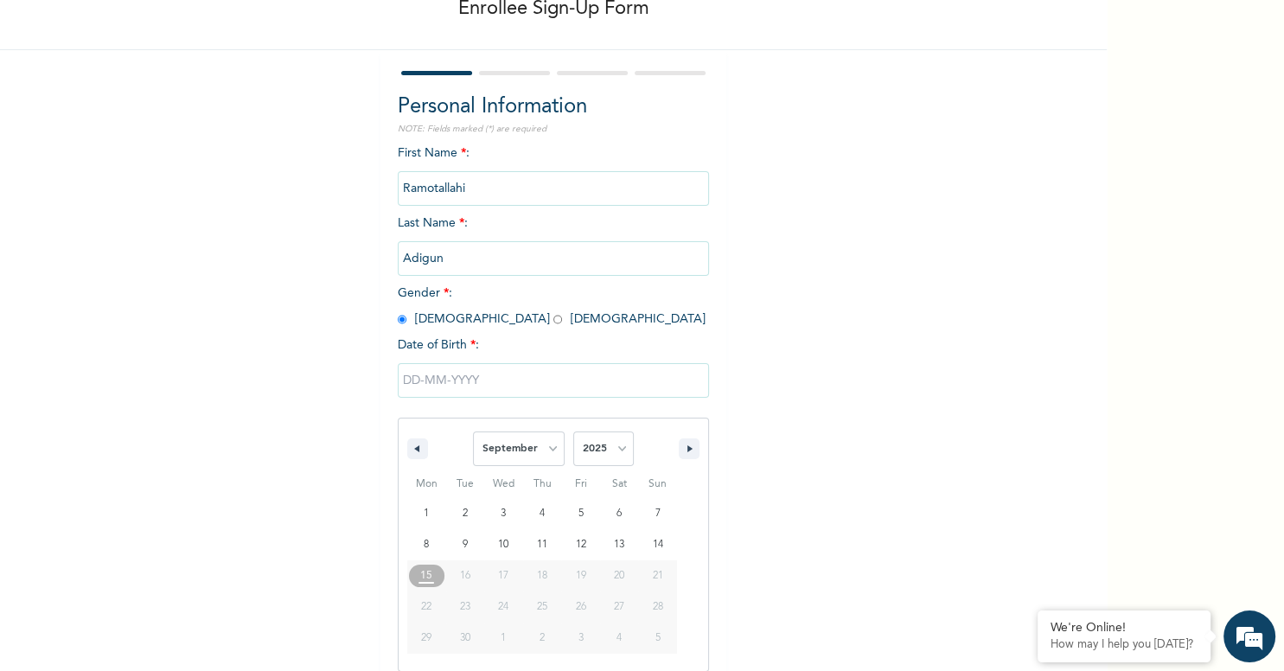
scroll to position [101, 0]
select select "7"
click option "August" at bounding box center [0, 0] width 0 height 0
type input "[DATE]"
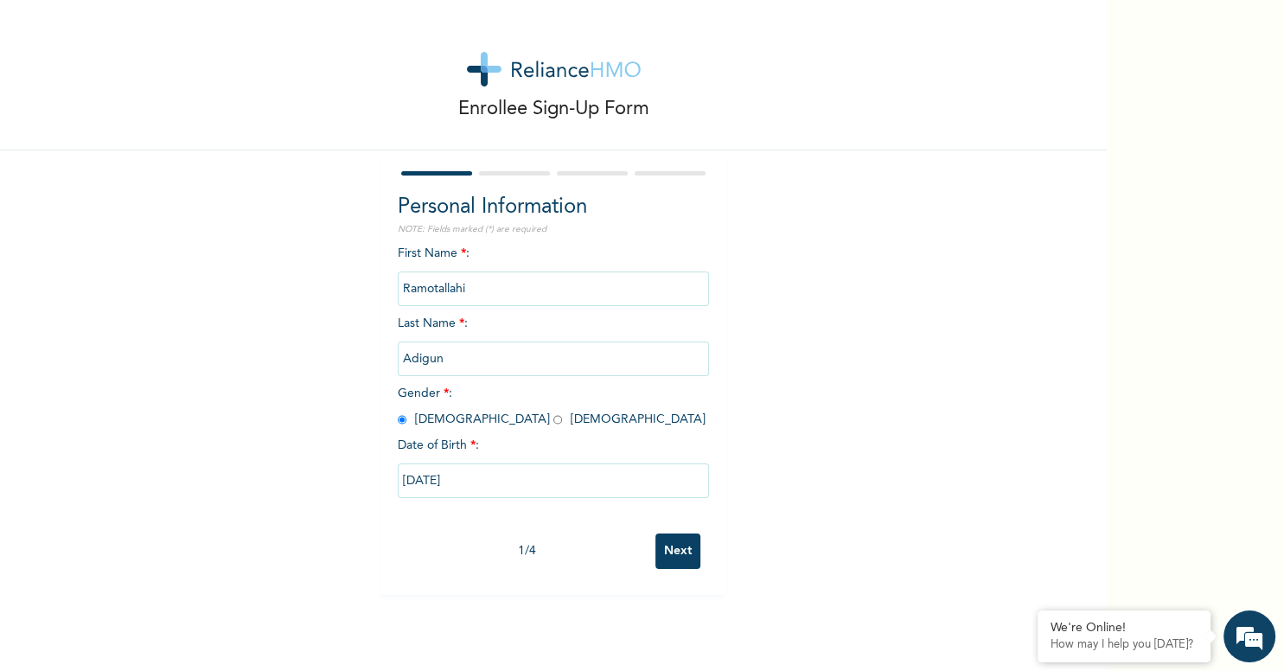
scroll to position [0, 0]
click at [476, 488] on input "[DATE]" at bounding box center [553, 481] width 311 height 35
select select "7"
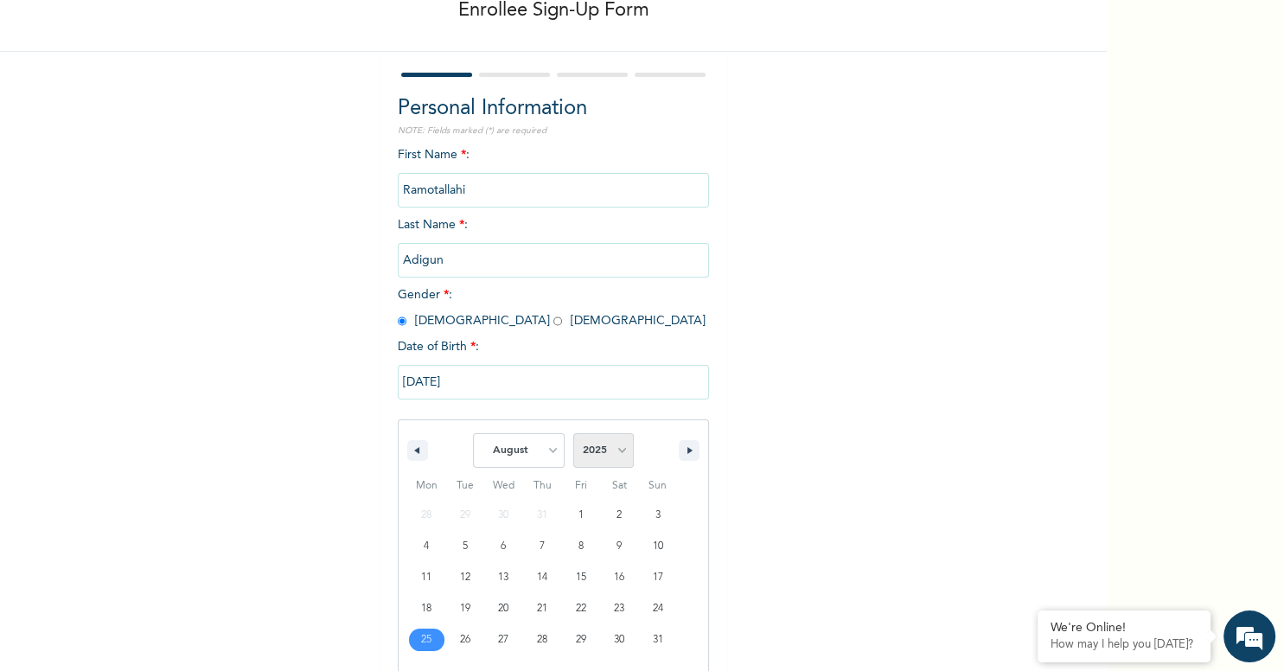
scroll to position [101, 0]
click at [573, 431] on select "2025 2024 2023 2022 2021 2020 2019 2018 2017 2016 2015 2014 2013 2012 2011 2010…" at bounding box center [603, 448] width 61 height 35
select select "1995"
click option "1995" at bounding box center [0, 0] width 0 height 0
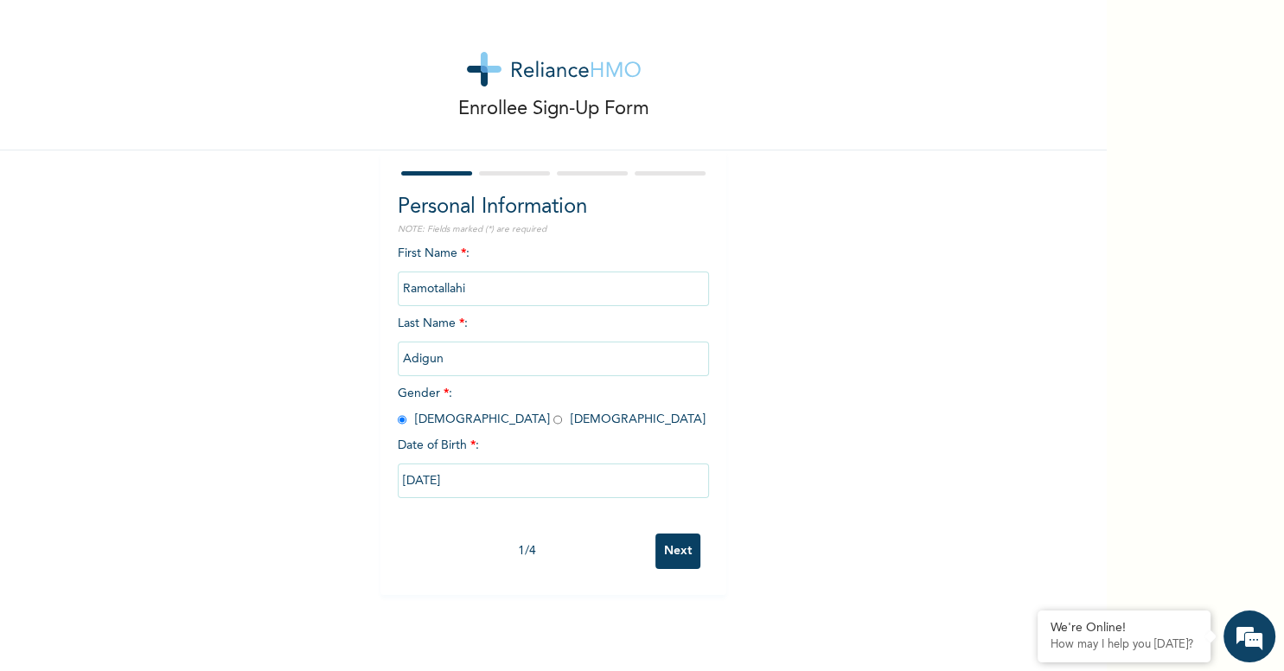
scroll to position [0, 0]
click at [832, 358] on div "Enrollee Sign-Up Form Personal Information NOTE: Fields marked (*) are required…" at bounding box center [553, 297] width 1107 height 595
click at [684, 562] on input "Next" at bounding box center [678, 551] width 45 height 35
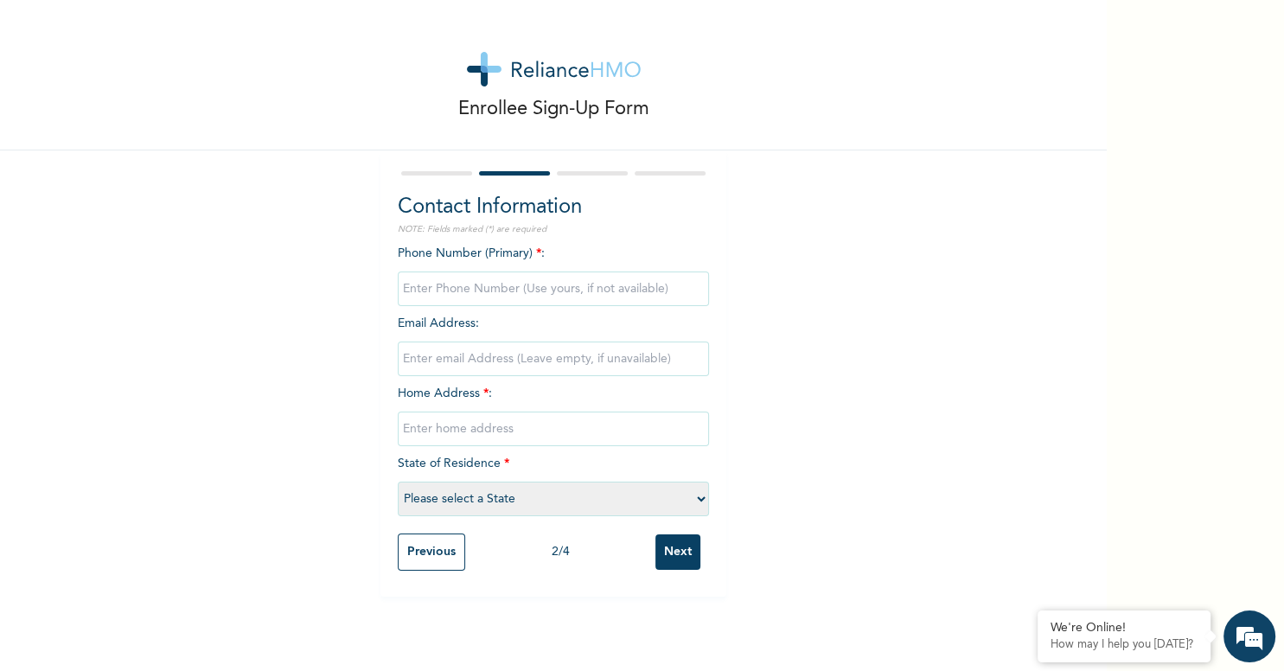
click at [519, 280] on input "phone" at bounding box center [553, 289] width 311 height 35
type input "2"
type input "08162853027"
click at [487, 358] on input "email" at bounding box center [553, 359] width 311 height 35
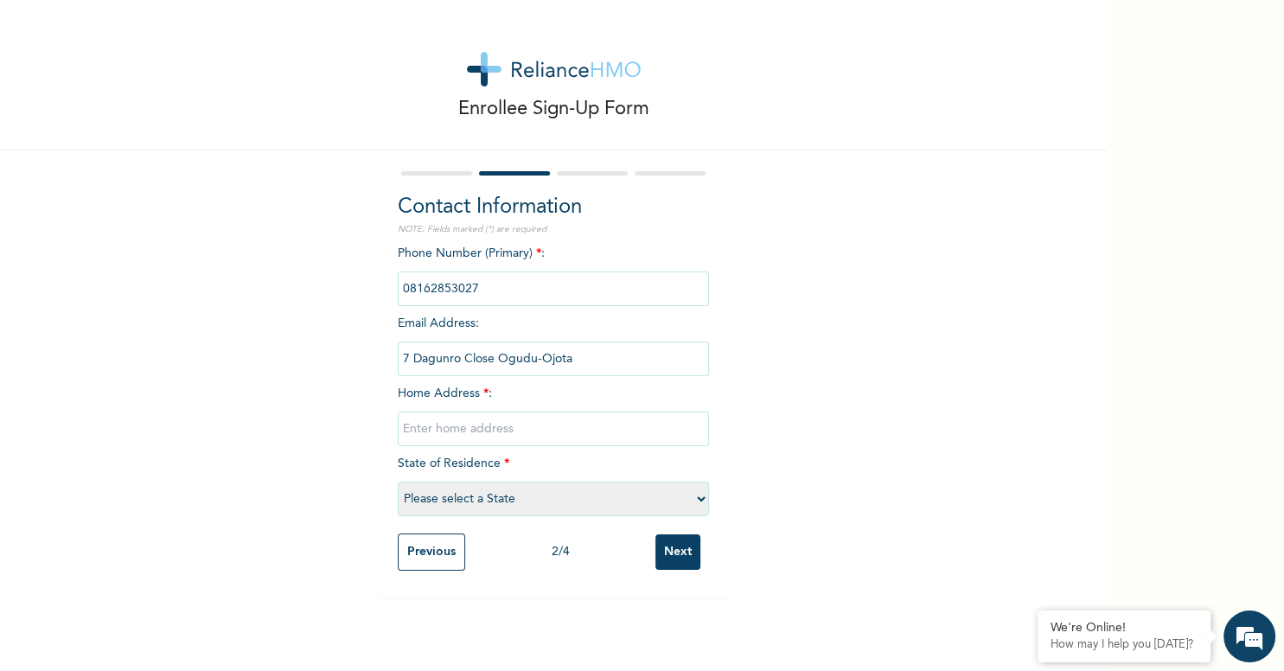
type input "7 Dagunro Close Ogudu-Ojota"
click at [496, 435] on input "text" at bounding box center [553, 429] width 311 height 35
click at [472, 357] on input "7 Dagunro Close Ogudu-Ojota" at bounding box center [553, 359] width 311 height 35
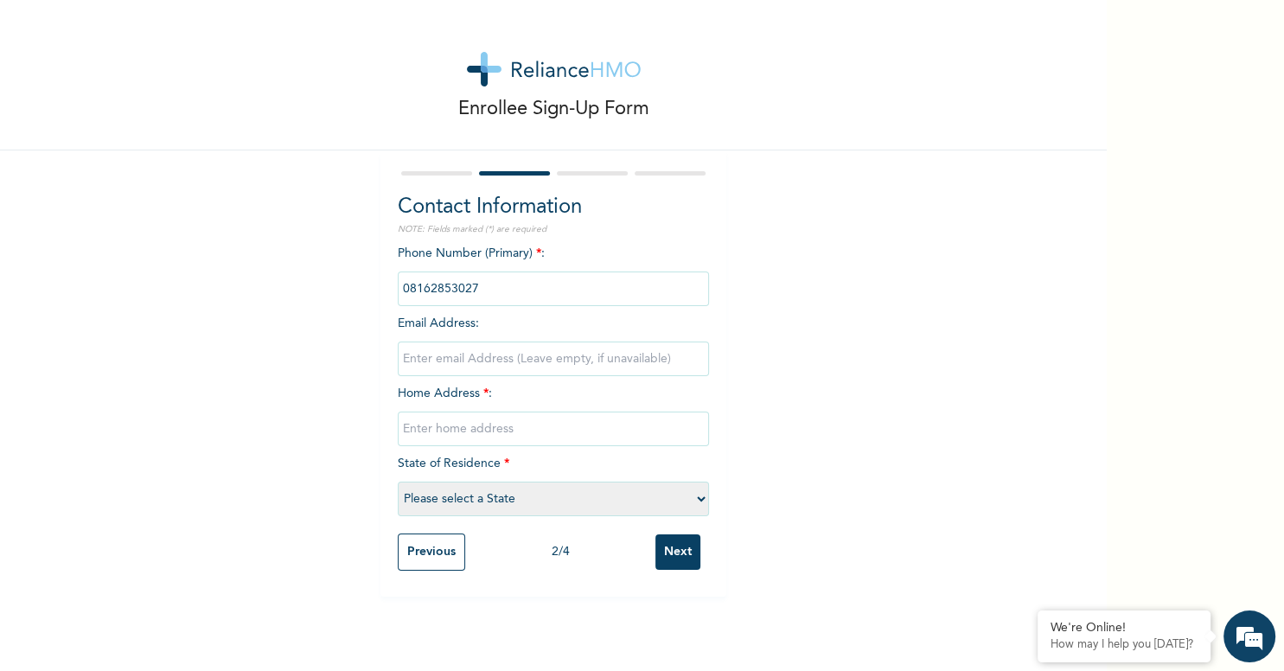
click at [474, 422] on input "text" at bounding box center [553, 429] width 311 height 35
type input "1 Dagunro Close, off-Ogudu, Ojota"
click at [451, 355] on input "email" at bounding box center [553, 359] width 311 height 35
paste input "[EMAIL_ADDRESS][DOMAIN_NAME]"
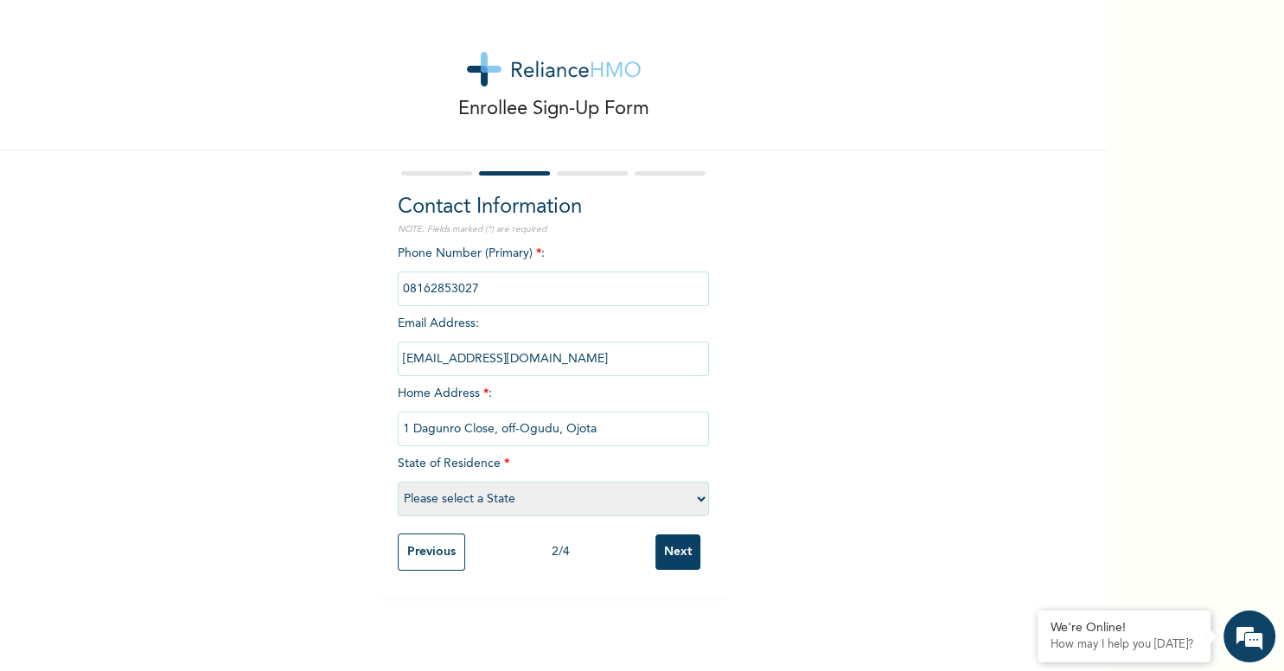
type input "[EMAIL_ADDRESS][DOMAIN_NAME]"
click at [398, 482] on select "Please select a State [PERSON_NAME] (FCT) [PERSON_NAME] Ibom [GEOGRAPHIC_DATA] …" at bounding box center [553, 499] width 311 height 35
select select "25"
click option "[GEOGRAPHIC_DATA]" at bounding box center [0, 0] width 0 height 0
click at [700, 553] on div "Previous 2 / 4 Next" at bounding box center [553, 552] width 311 height 54
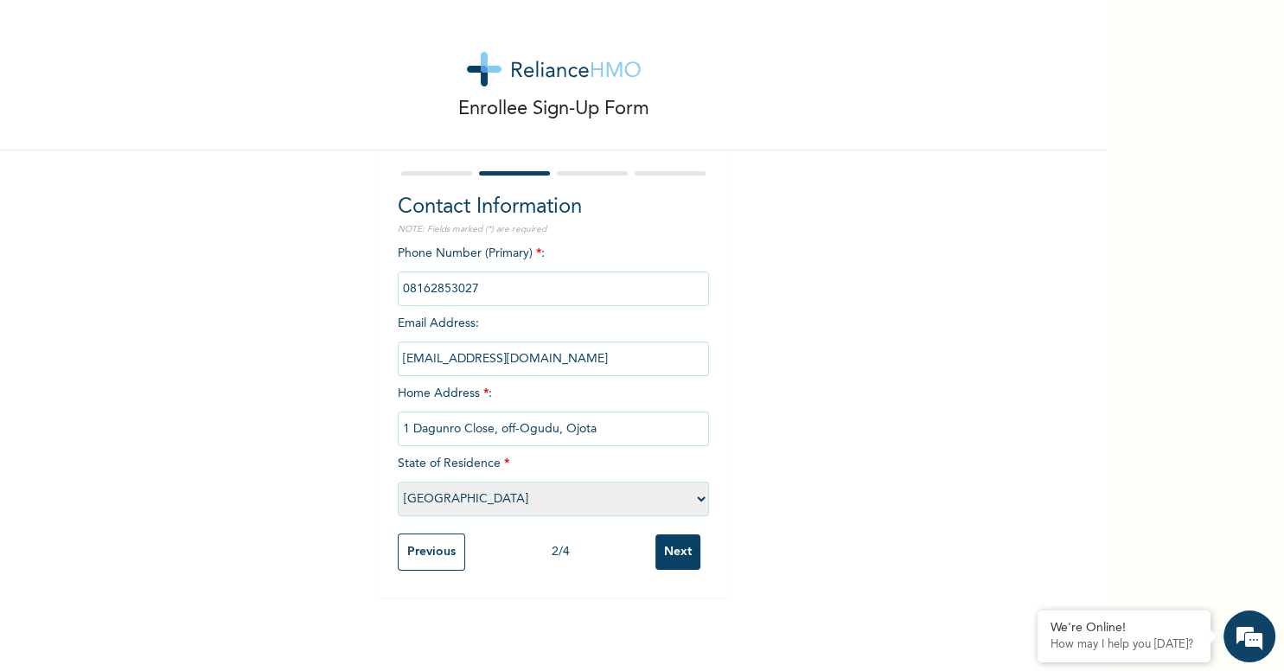
click at [689, 551] on input "Next" at bounding box center [678, 551] width 45 height 35
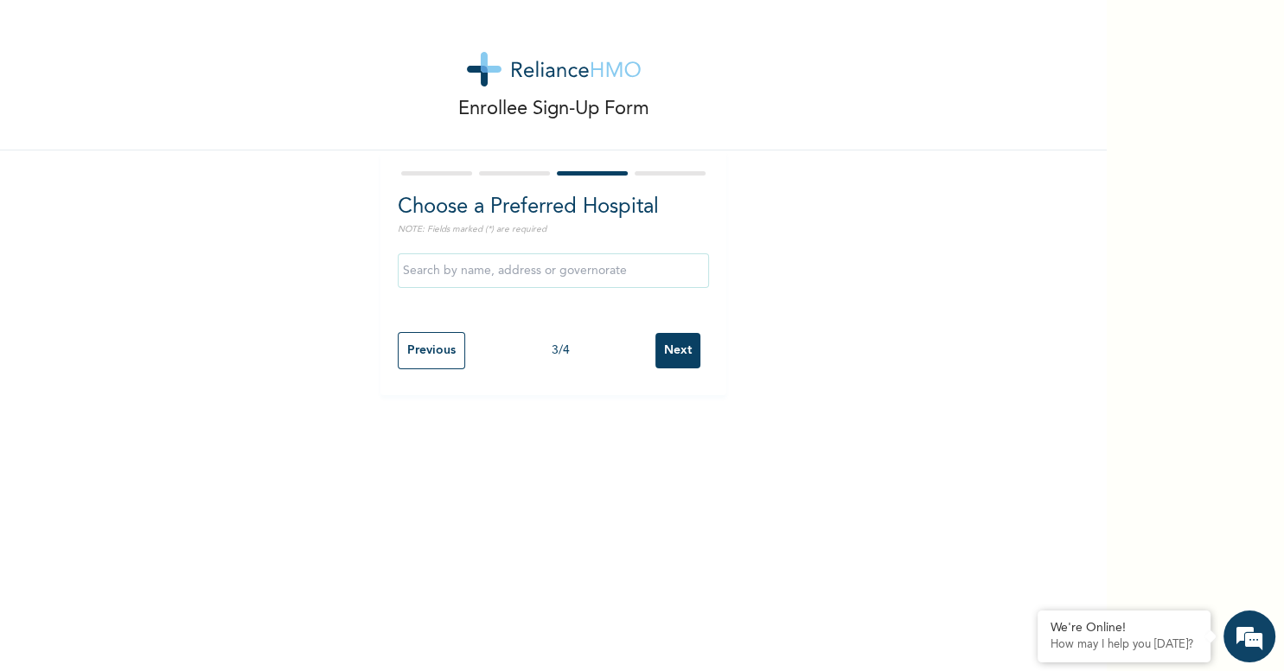
click at [462, 279] on input "text" at bounding box center [553, 270] width 311 height 35
type input "Ameso Specialist Hospital"
click at [704, 346] on div "Previous 3 / 4 Next" at bounding box center [553, 350] width 311 height 54
click at [700, 348] on input "Next" at bounding box center [678, 350] width 45 height 35
